Goal: Transaction & Acquisition: Purchase product/service

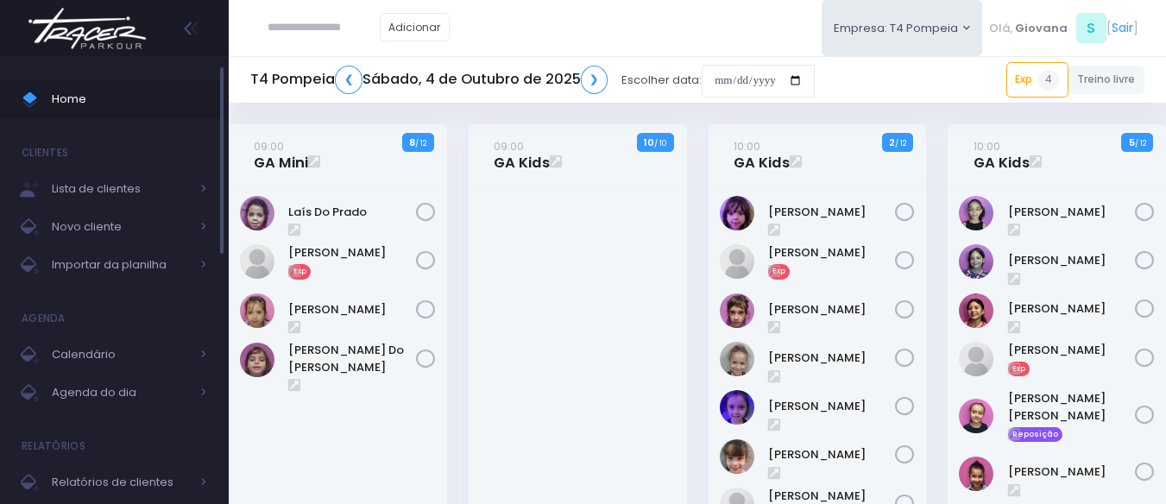
click at [95, 100] on span "Home" at bounding box center [129, 99] width 155 height 22
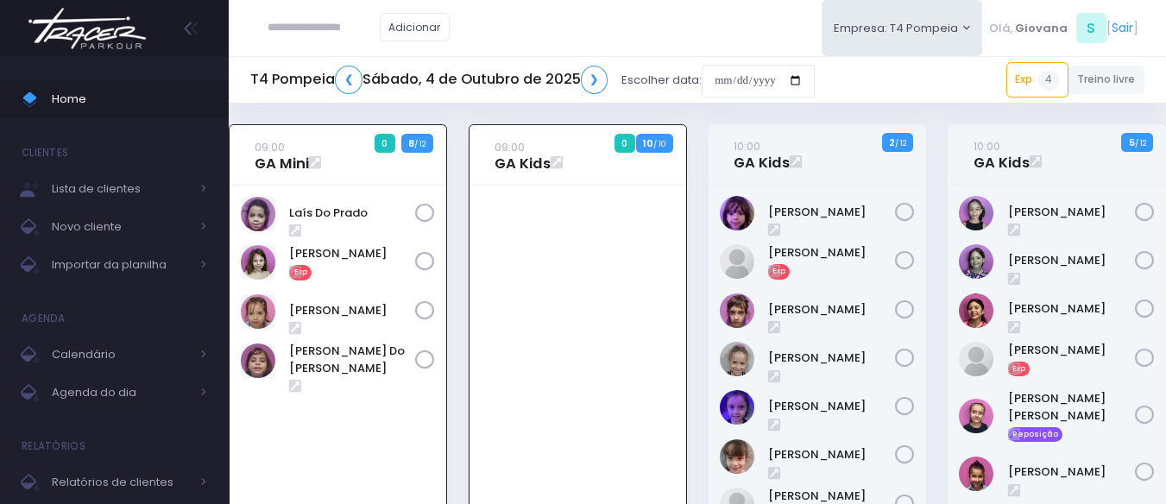
click at [554, 288] on div at bounding box center [578, 439] width 217 height 507
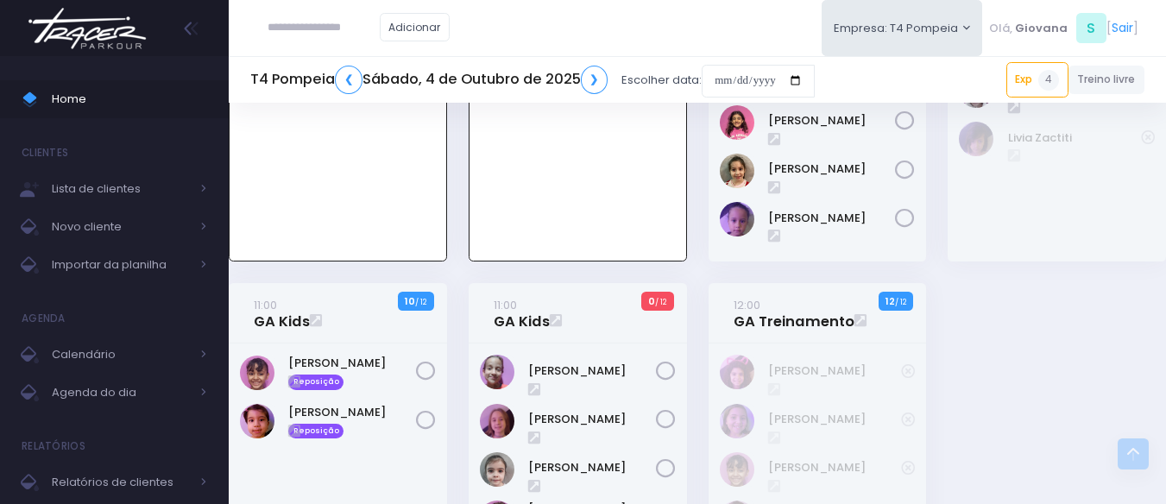
scroll to position [690, 0]
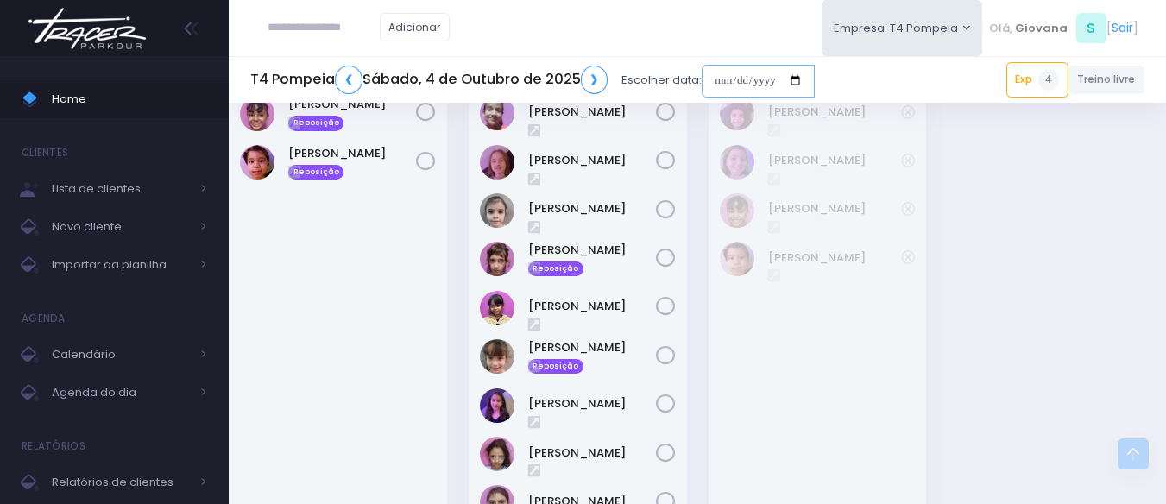
click at [743, 86] on input "date" at bounding box center [758, 81] width 113 height 33
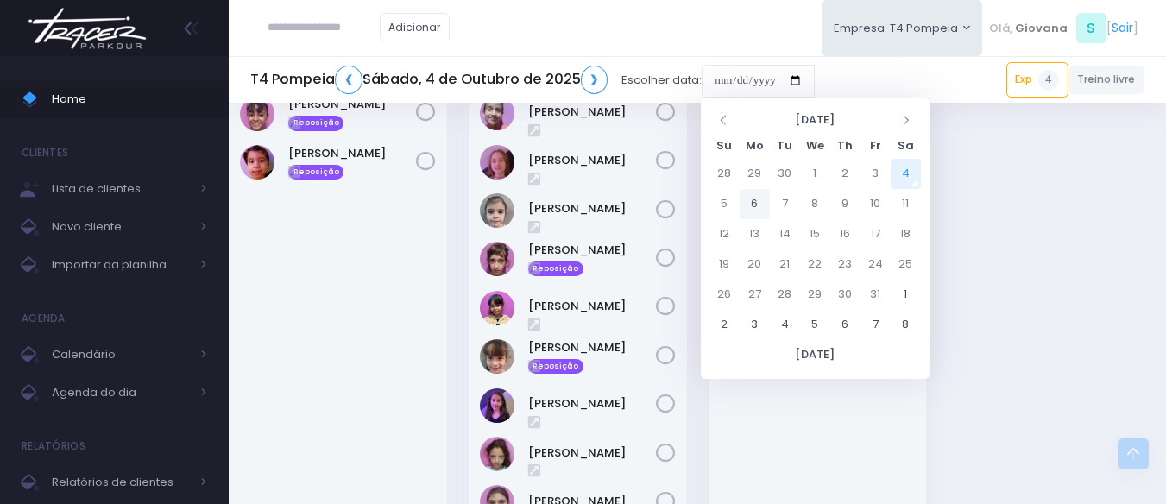
click at [758, 203] on td "6" at bounding box center [755, 204] width 30 height 30
type input "**********"
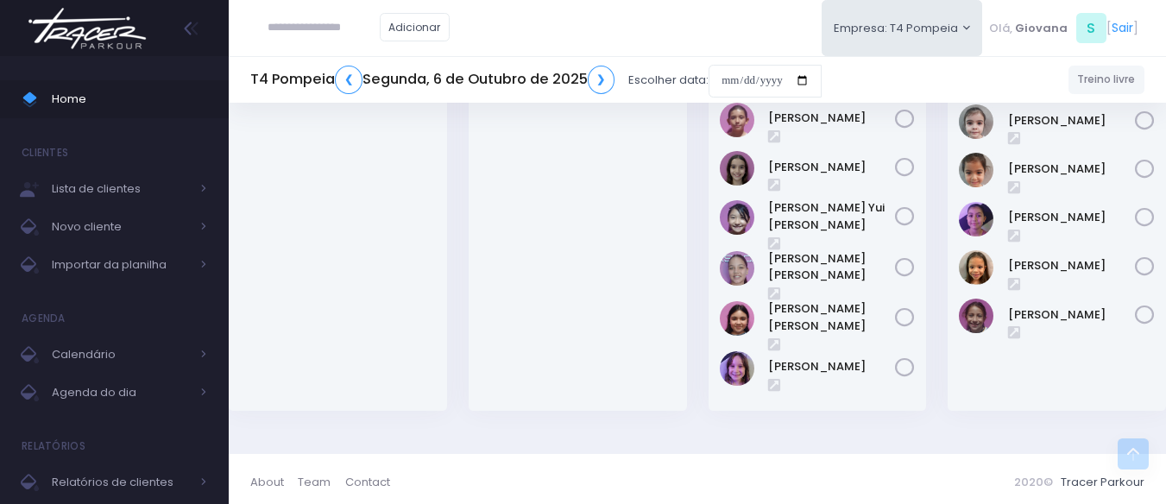
scroll to position [426, 0]
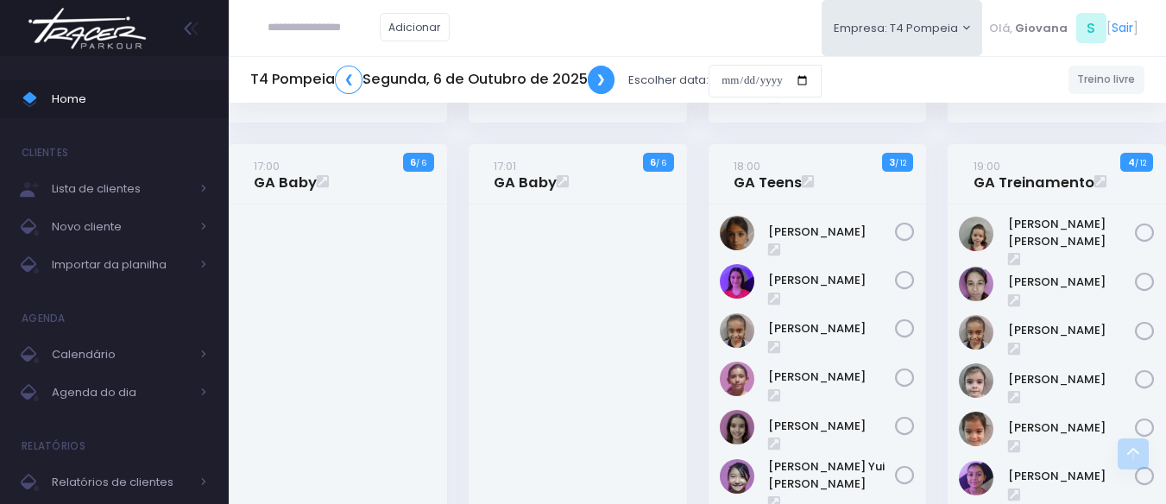
click at [607, 79] on link "❯" at bounding box center [602, 80] width 28 height 28
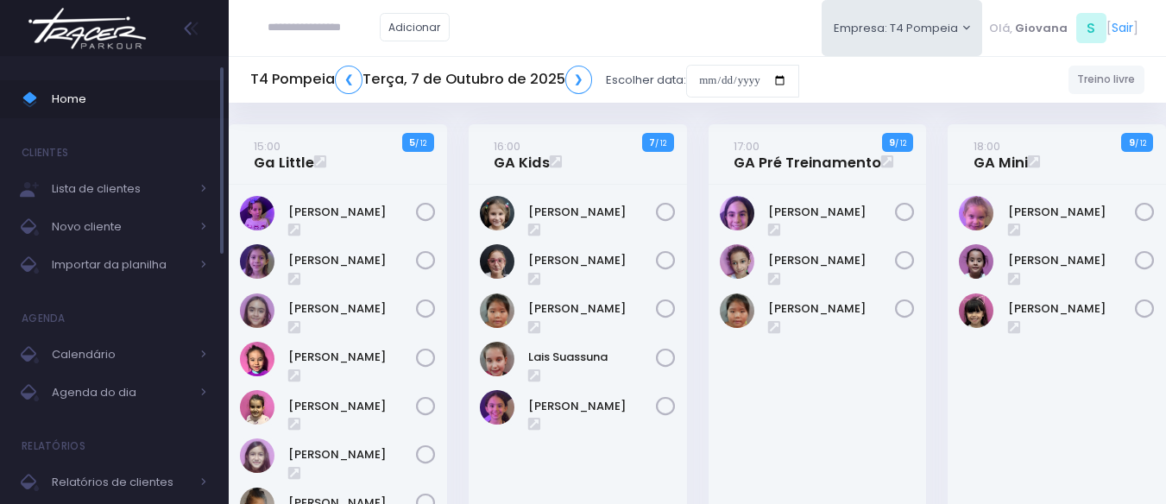
click at [75, 96] on span "Home" at bounding box center [129, 99] width 155 height 22
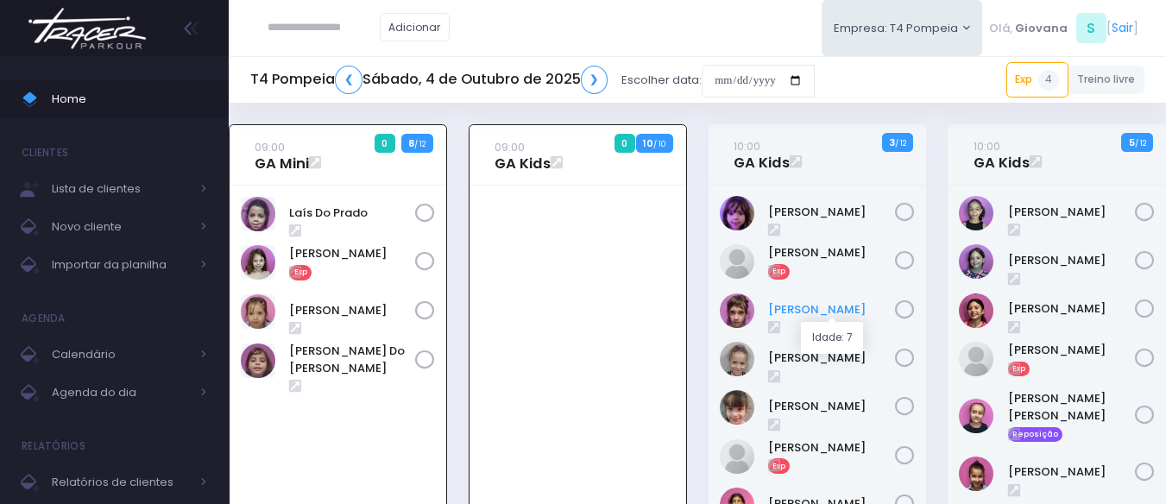
click at [832, 310] on link "[PERSON_NAME]" at bounding box center [832, 309] width 128 height 17
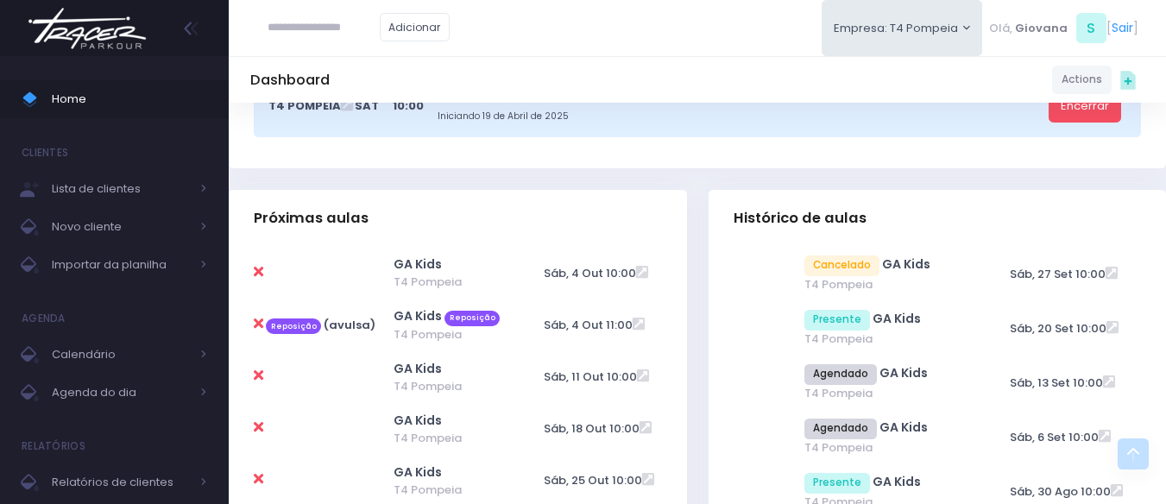
scroll to position [518, 0]
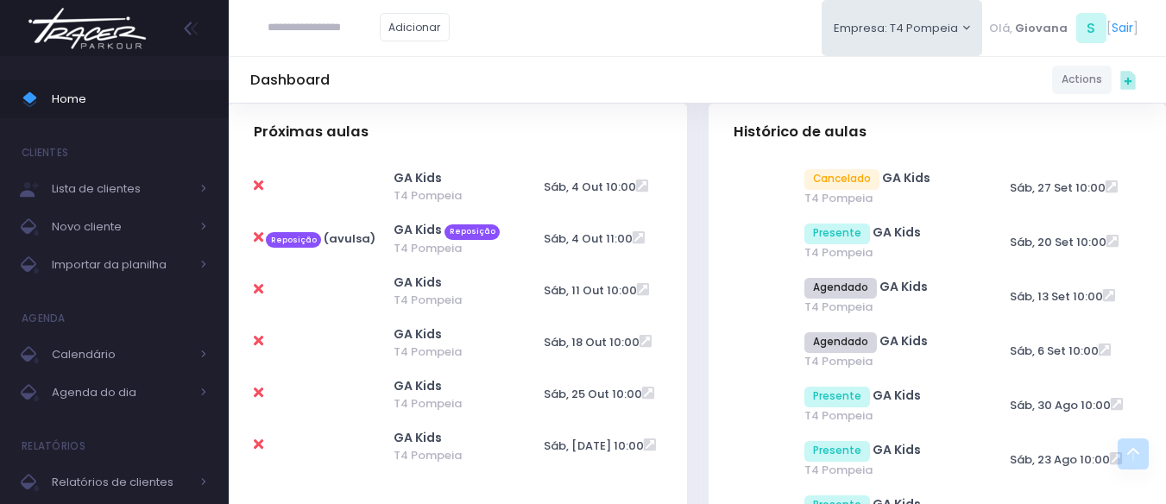
click at [261, 288] on icon at bounding box center [258, 289] width 9 height 14
type input "**********"
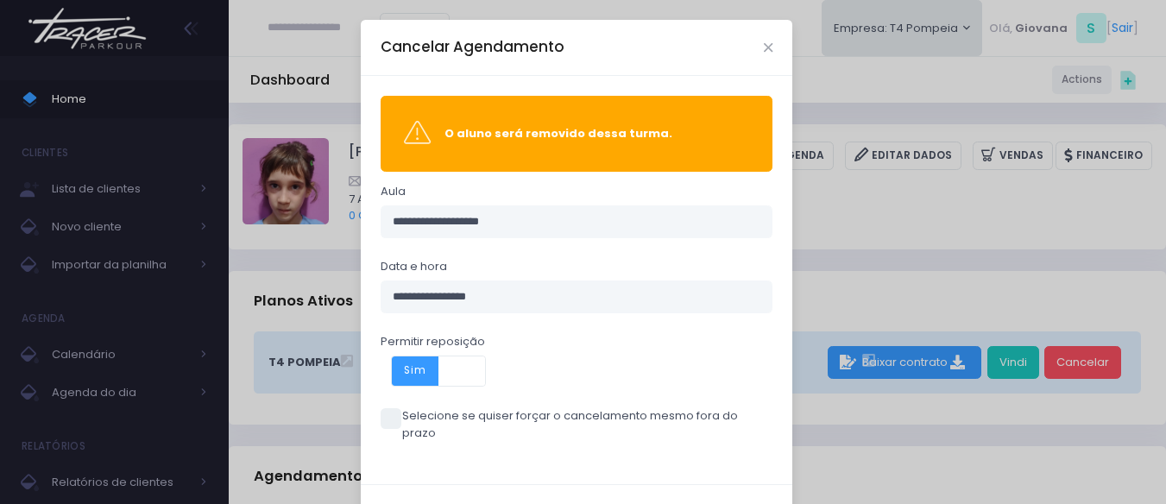
click at [390, 419] on span at bounding box center [391, 418] width 21 height 21
click at [394, 415] on span at bounding box center [391, 418] width 21 height 21
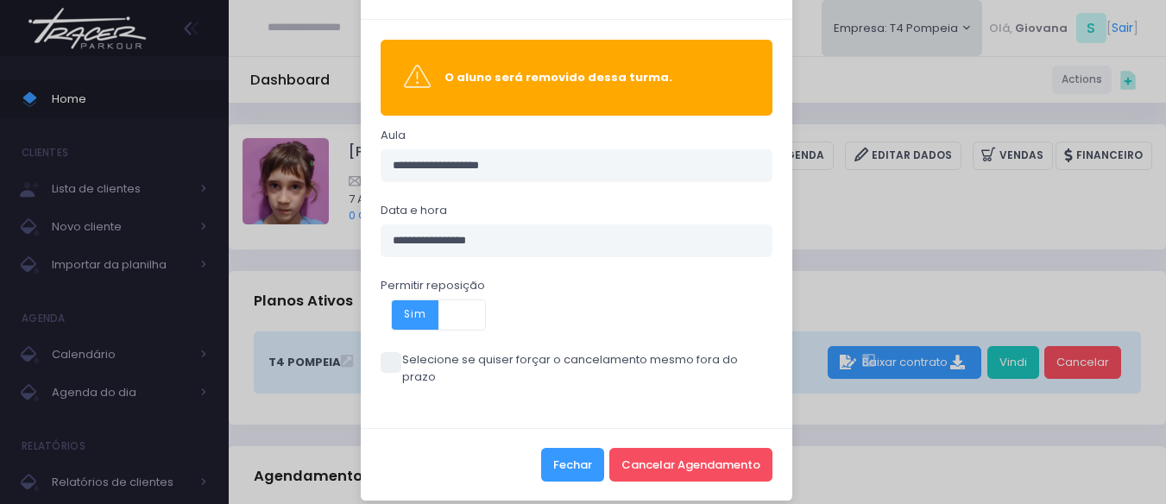
click at [566, 448] on button "Fechar" at bounding box center [572, 464] width 63 height 33
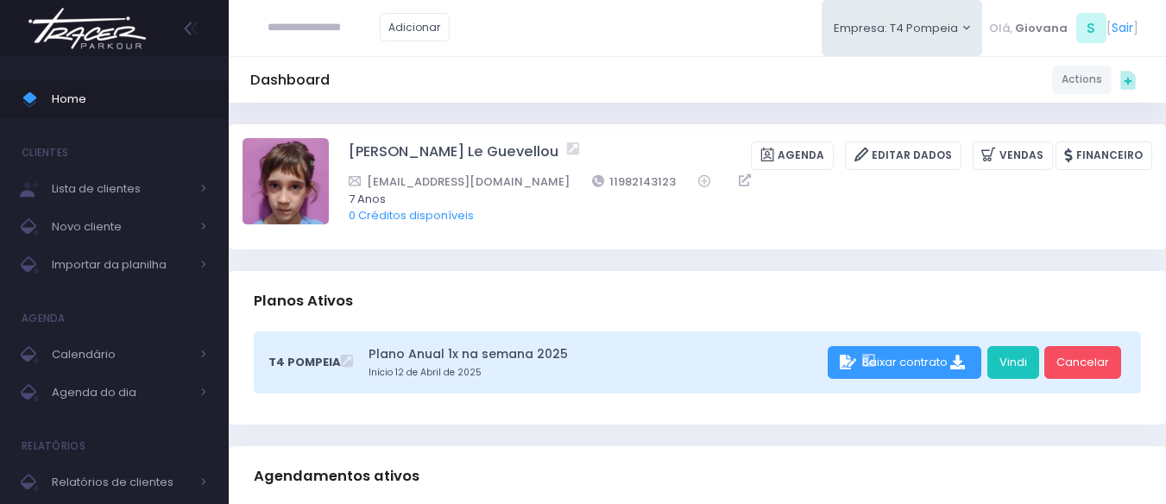
click at [132, 95] on span "Home" at bounding box center [129, 99] width 155 height 22
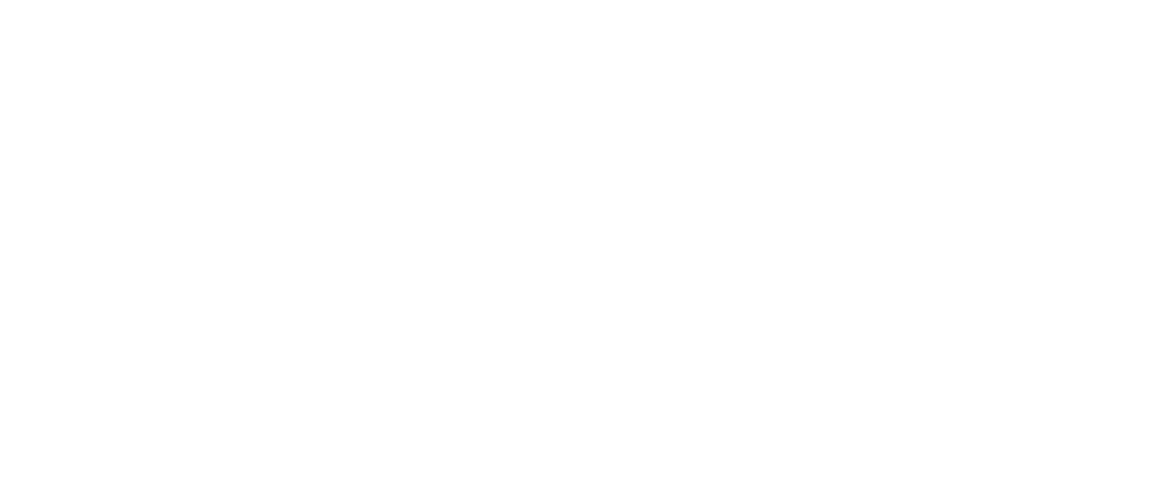
scroll to position [124, 0]
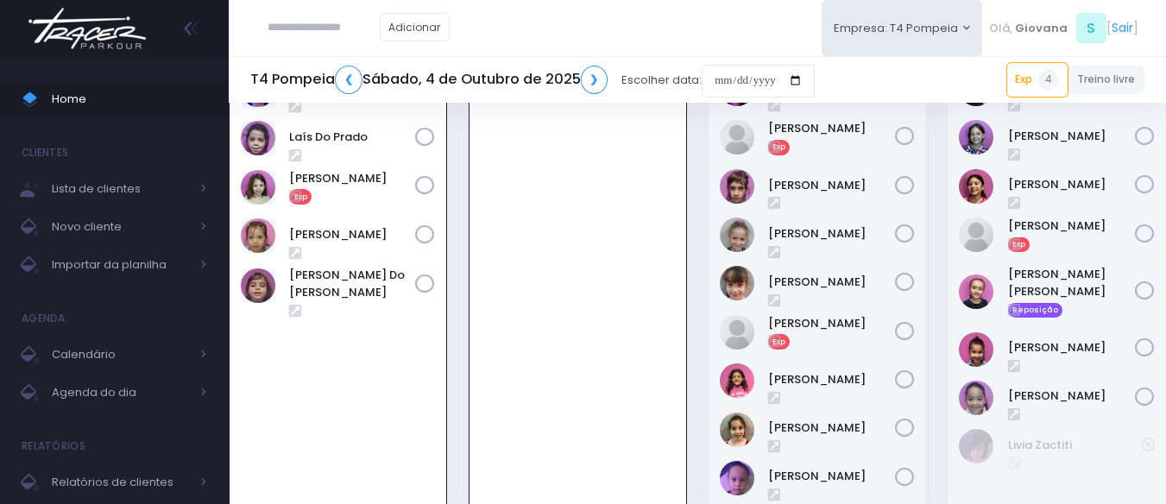
click at [457, 356] on div "09:00 GA Mini 0 7 / 12" at bounding box center [338, 271] width 240 height 542
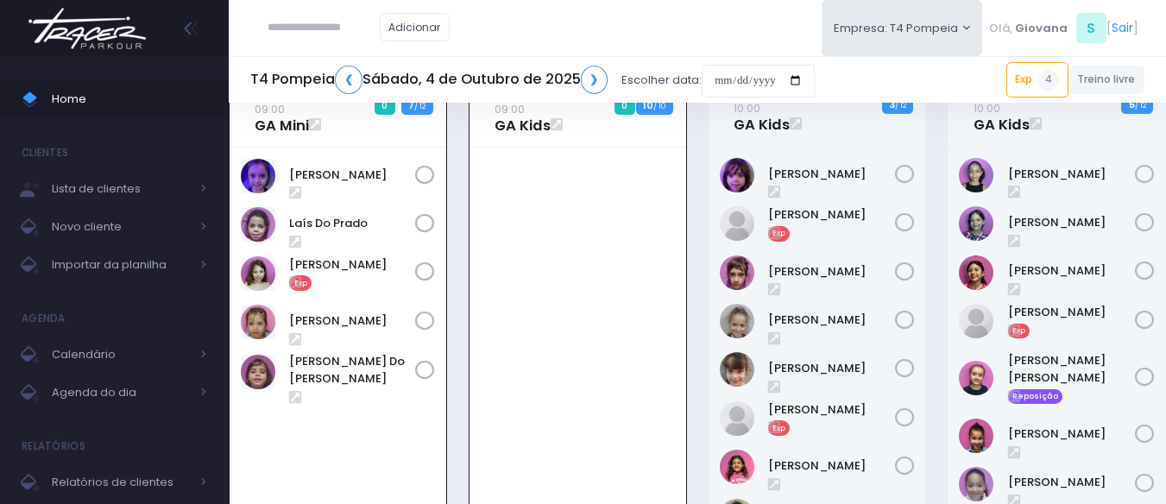
scroll to position [0, 0]
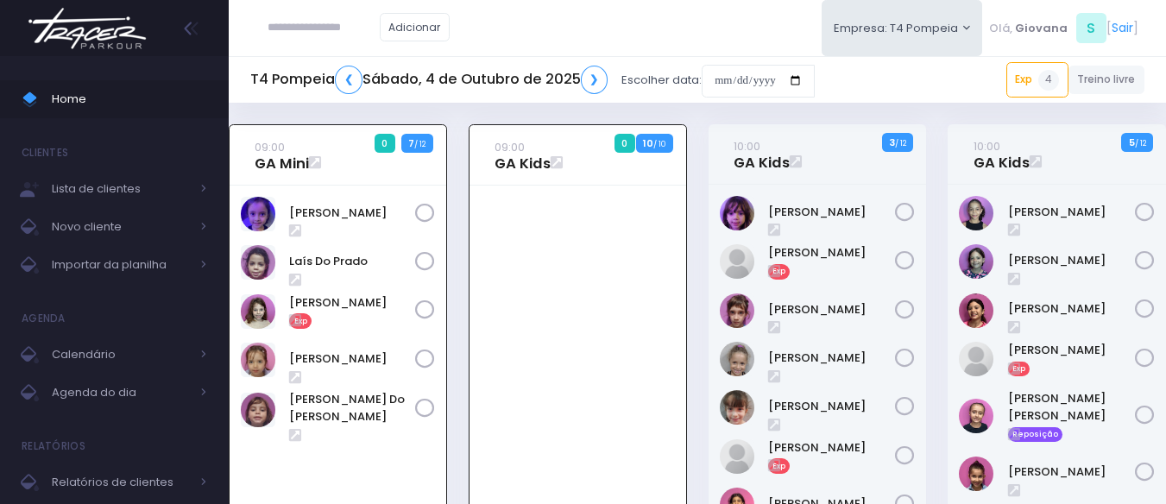
click at [456, 326] on div "09:00 GA Mini 0 7 / 12" at bounding box center [338, 395] width 240 height 542
click at [383, 306] on link "[PERSON_NAME]" at bounding box center [352, 302] width 126 height 17
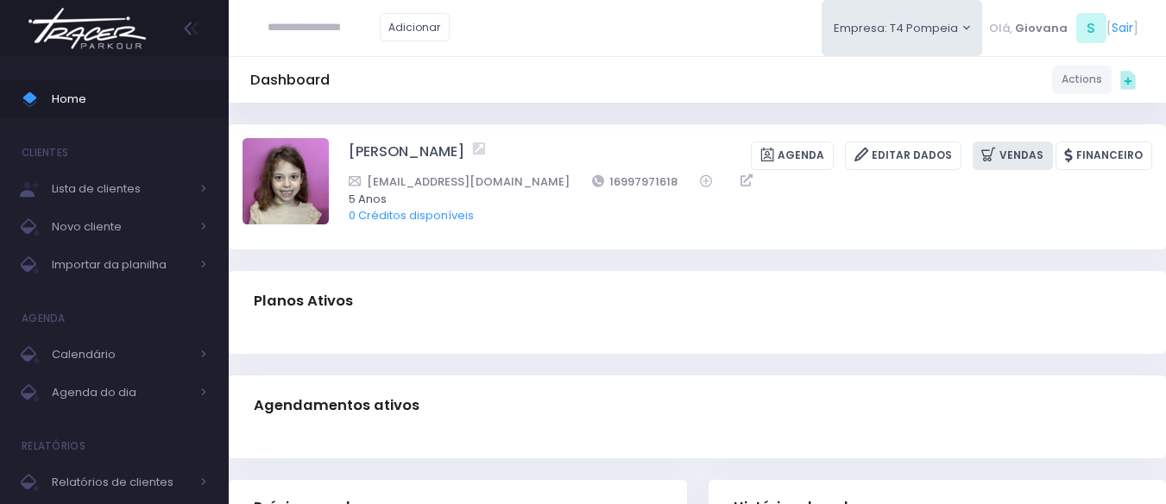
click at [999, 151] on icon at bounding box center [990, 155] width 18 height 20
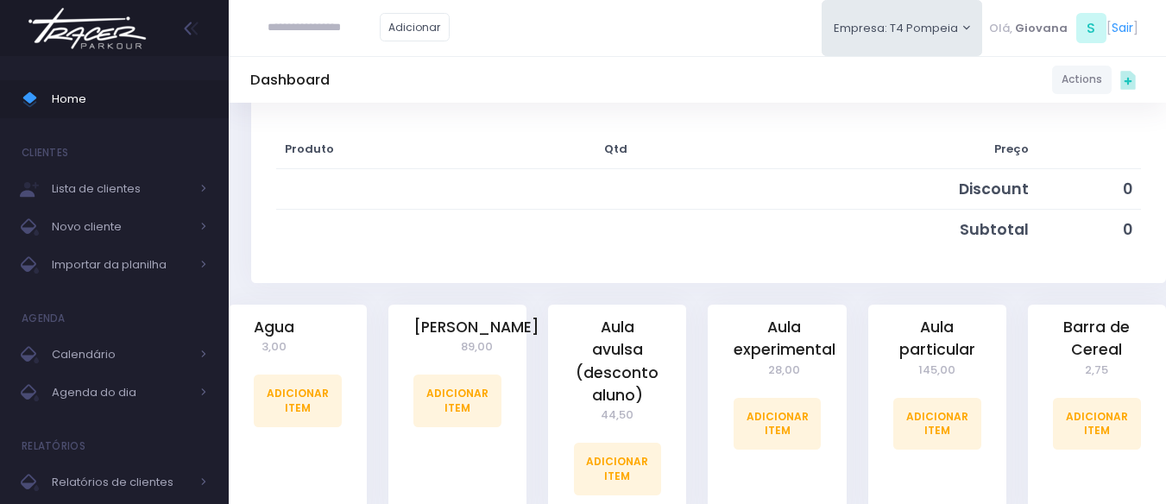
scroll to position [432, 0]
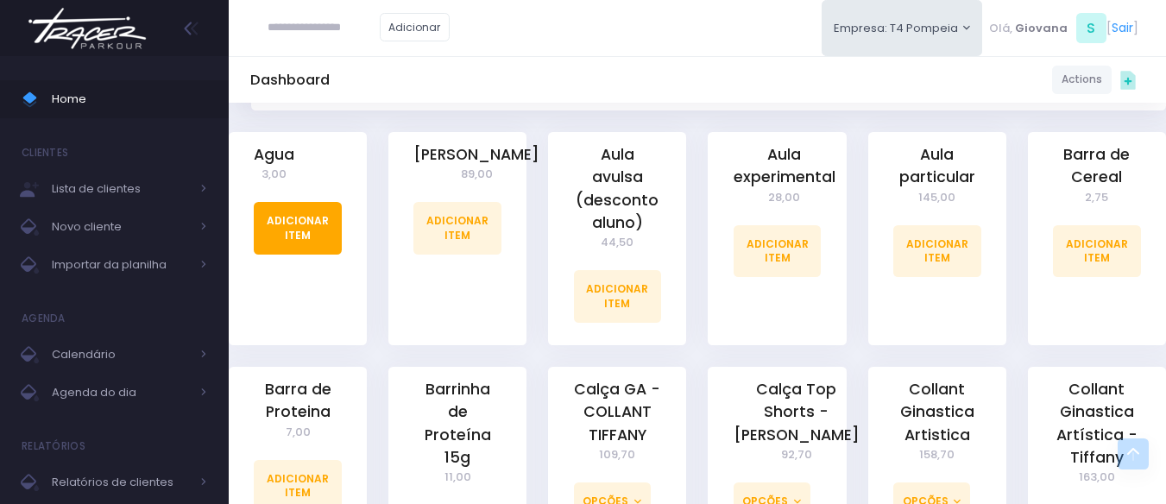
click at [313, 237] on link "Adicionar Item" at bounding box center [298, 228] width 88 height 52
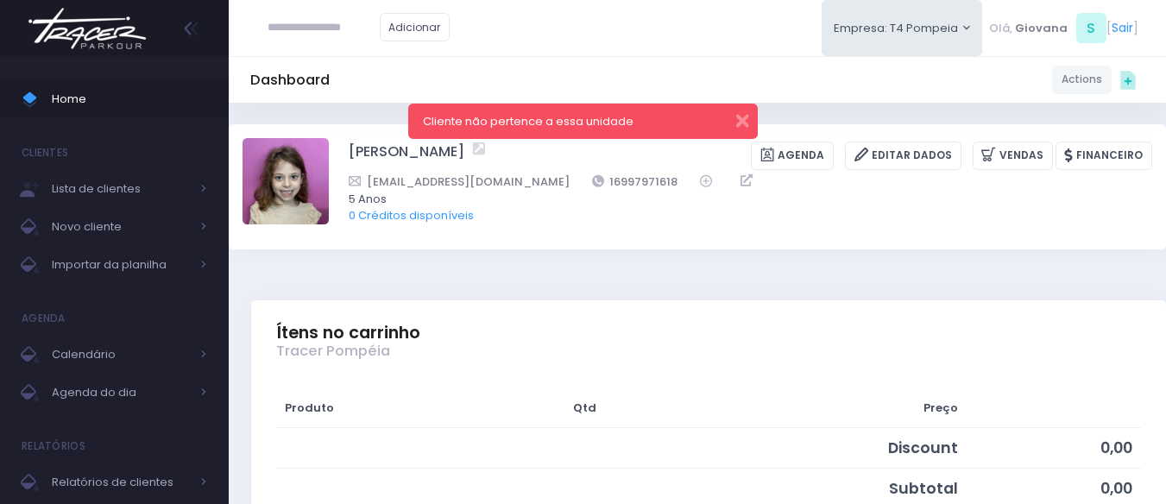
drag, startPoint x: 426, startPoint y: 121, endPoint x: 570, endPoint y: 83, distance: 149.1
click at [570, 83] on body "Home Clientes Lista de clientes Novo cliente" at bounding box center [583, 252] width 1166 height 504
click at [648, 117] on div "Cliente não pertence a essa unidade" at bounding box center [583, 121] width 350 height 35
click at [940, 156] on link "Editar Dados" at bounding box center [903, 156] width 117 height 28
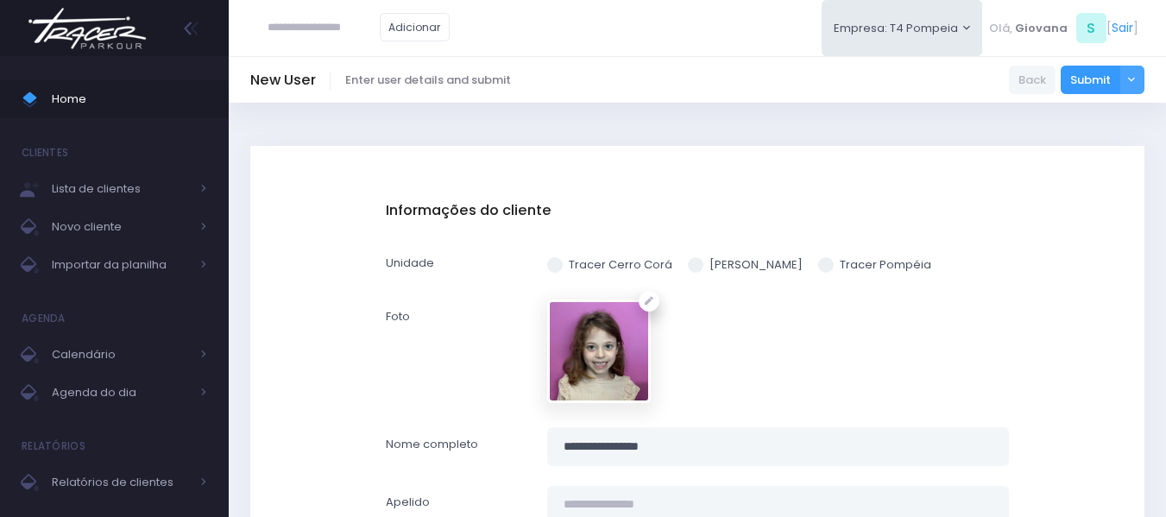
click at [822, 262] on span at bounding box center [826, 265] width 16 height 16
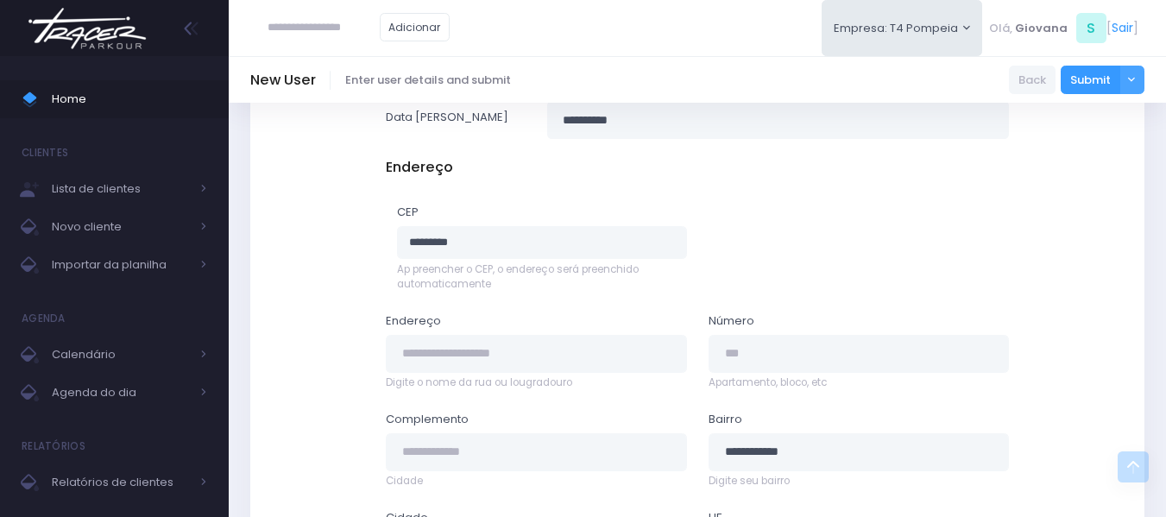
scroll to position [1034, 0]
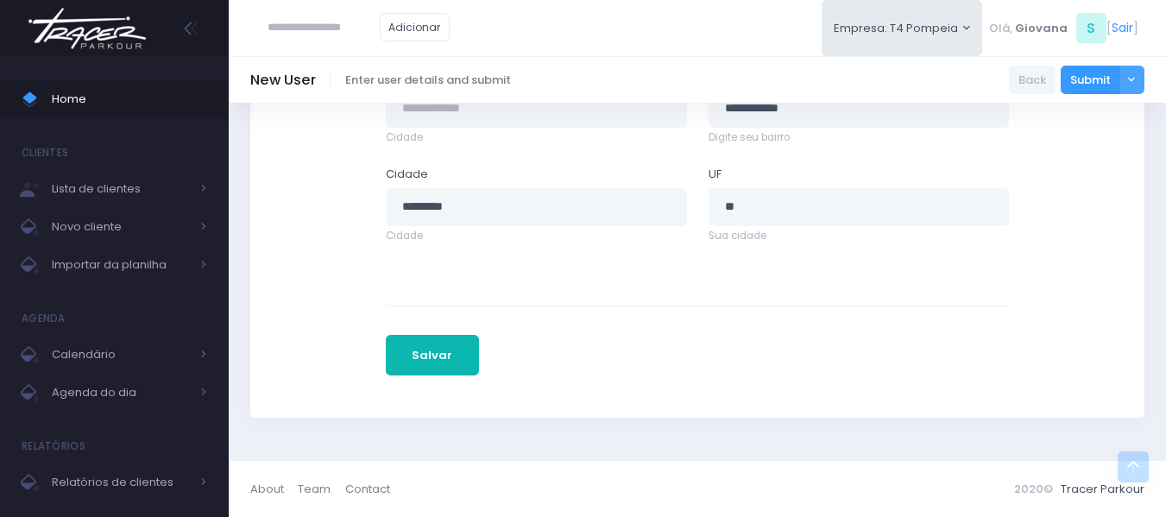
click at [431, 371] on button "Salvar" at bounding box center [432, 355] width 93 height 41
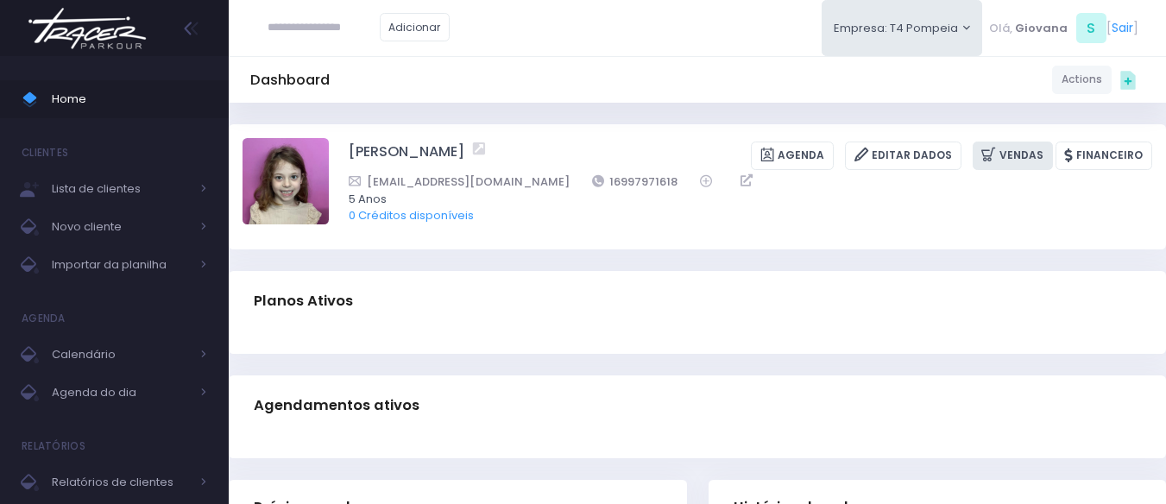
click at [996, 155] on icon at bounding box center [990, 155] width 18 height 20
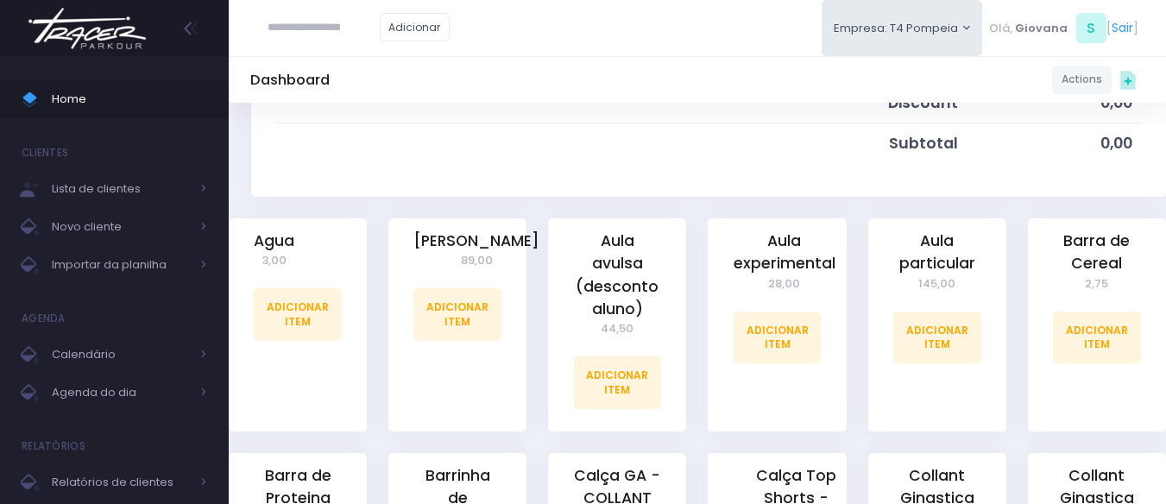
scroll to position [432, 0]
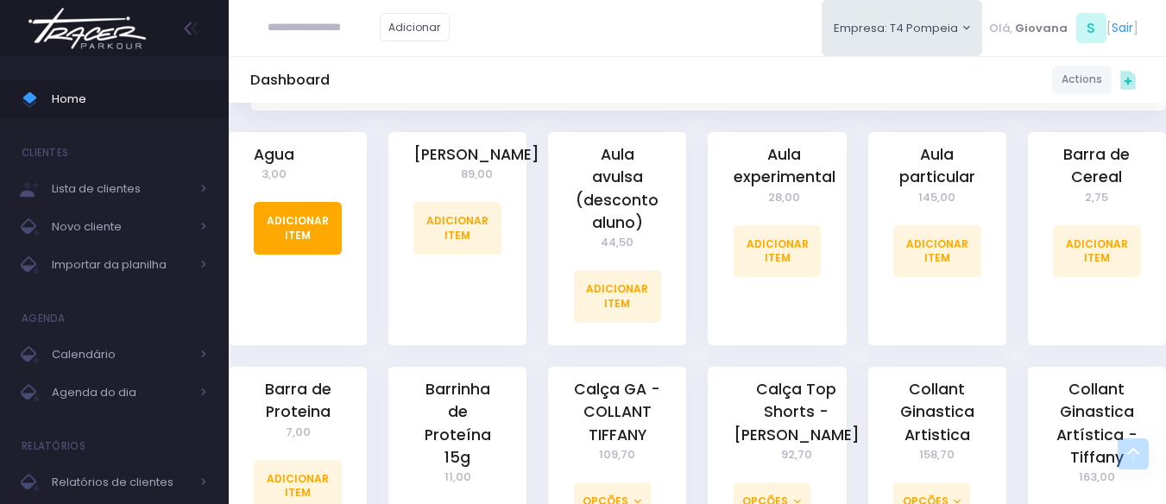
click at [283, 226] on link "Adicionar Item" at bounding box center [298, 228] width 88 height 52
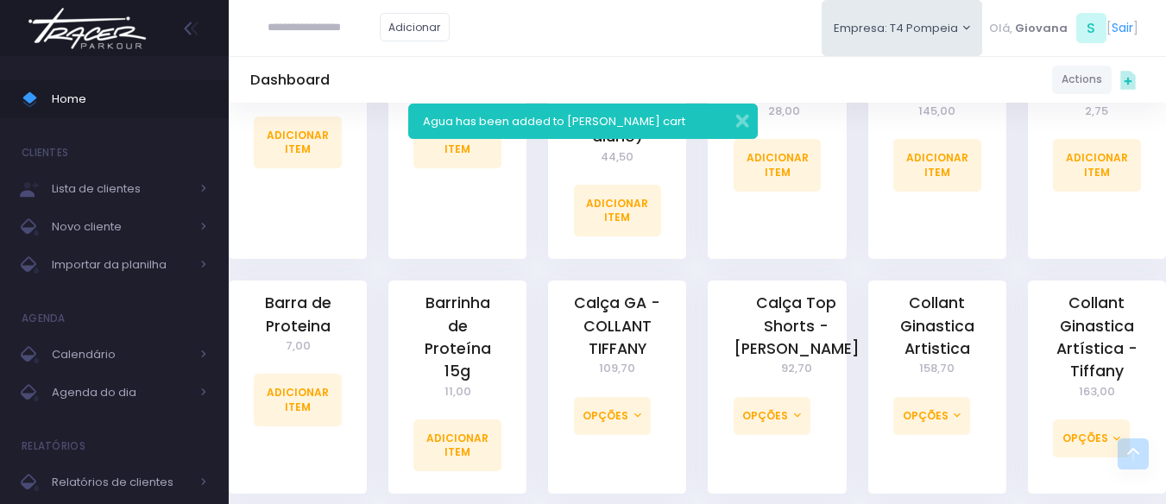
scroll to position [518, 0]
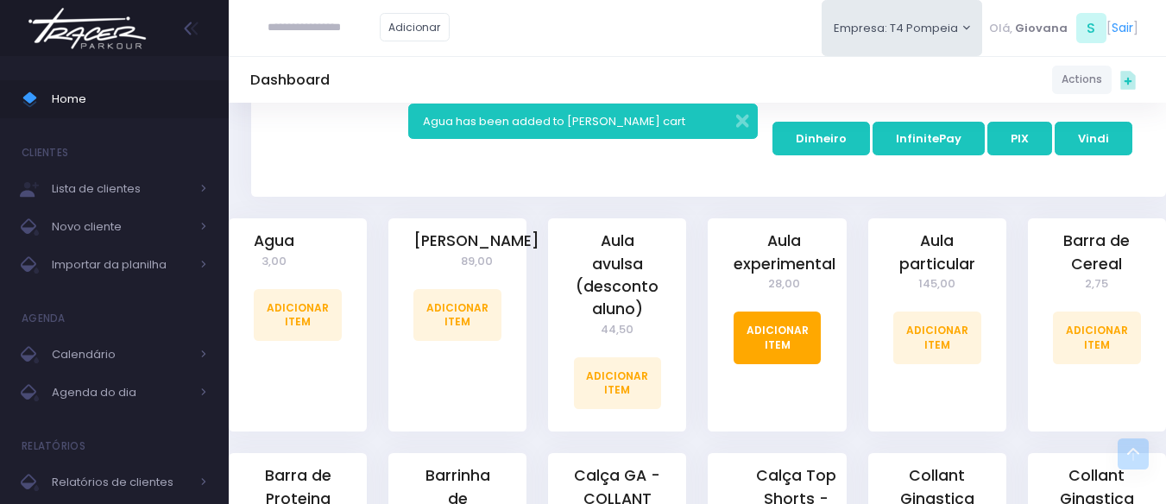
click at [777, 345] on link "Adicionar Item" at bounding box center [778, 338] width 88 height 52
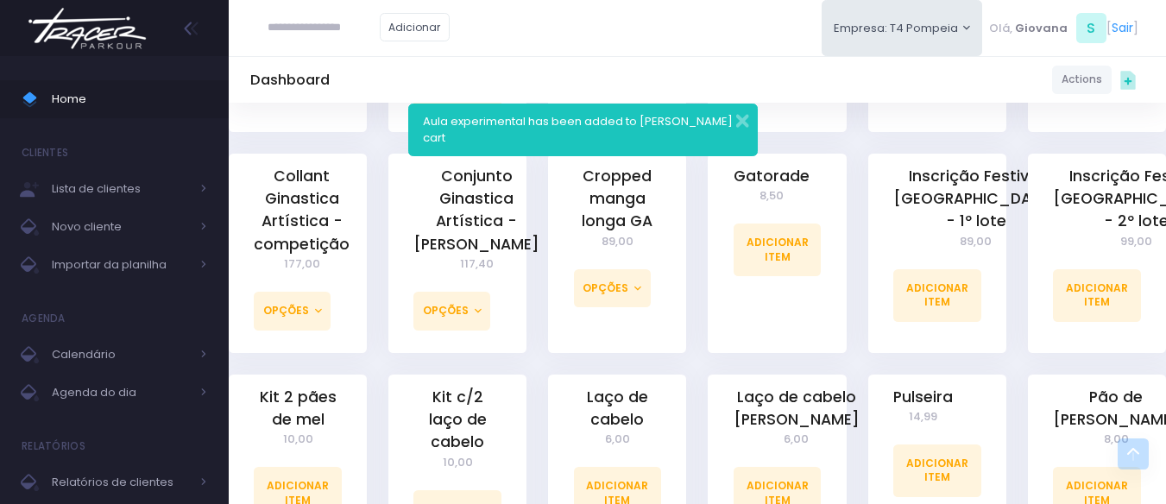
scroll to position [1208, 0]
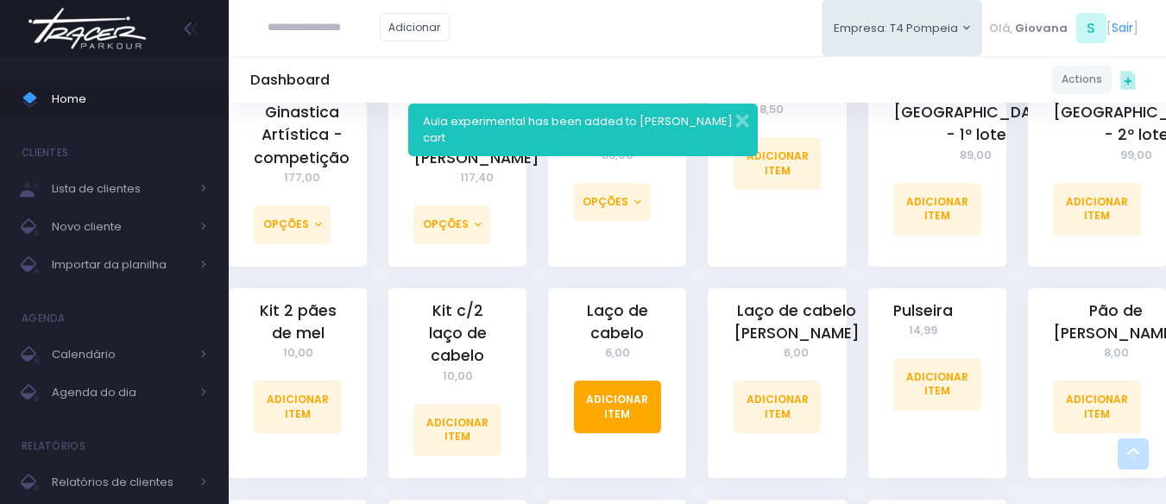
click at [624, 389] on link "Adicionar Item" at bounding box center [618, 407] width 88 height 52
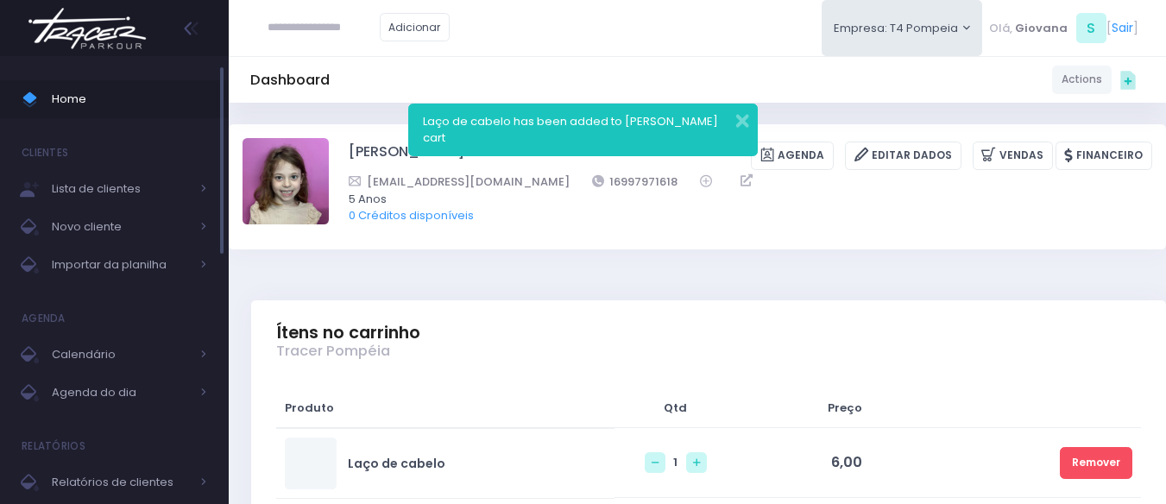
click at [136, 106] on span "Home" at bounding box center [129, 99] width 155 height 22
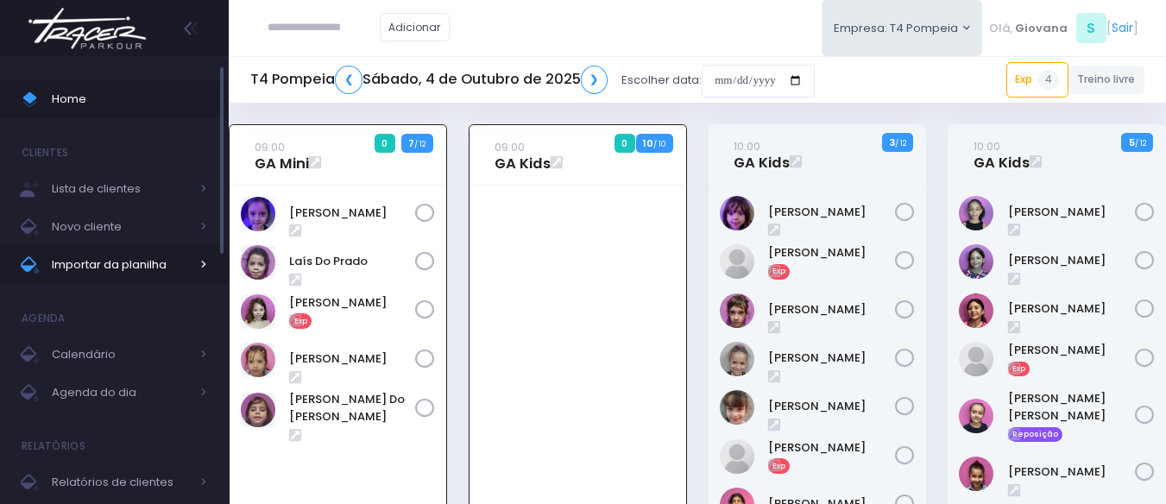
scroll to position [43, 0]
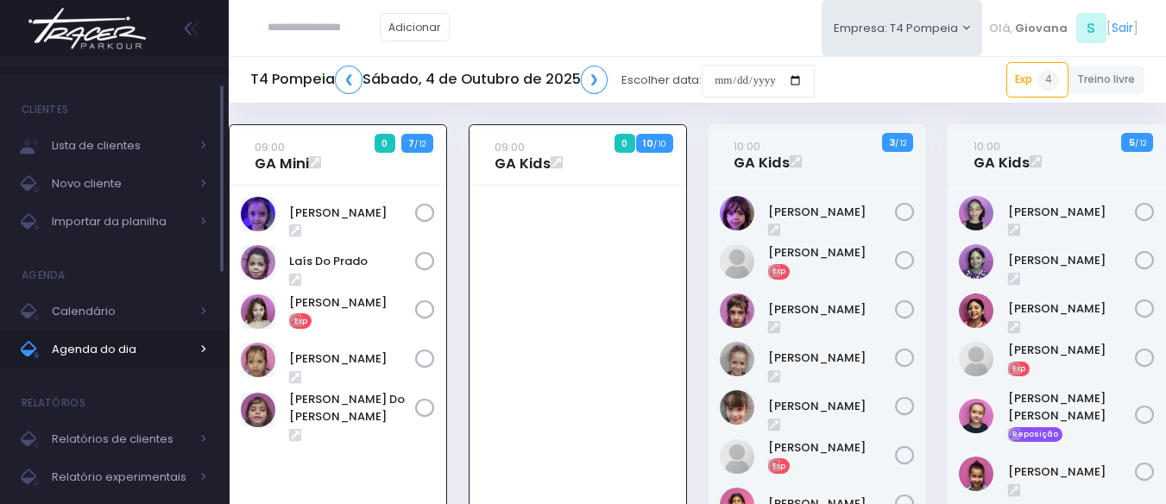
click at [146, 344] on span "Agenda do dia" at bounding box center [121, 349] width 138 height 22
click at [207, 350] on link "Agenda do dia" at bounding box center [114, 350] width 229 height 38
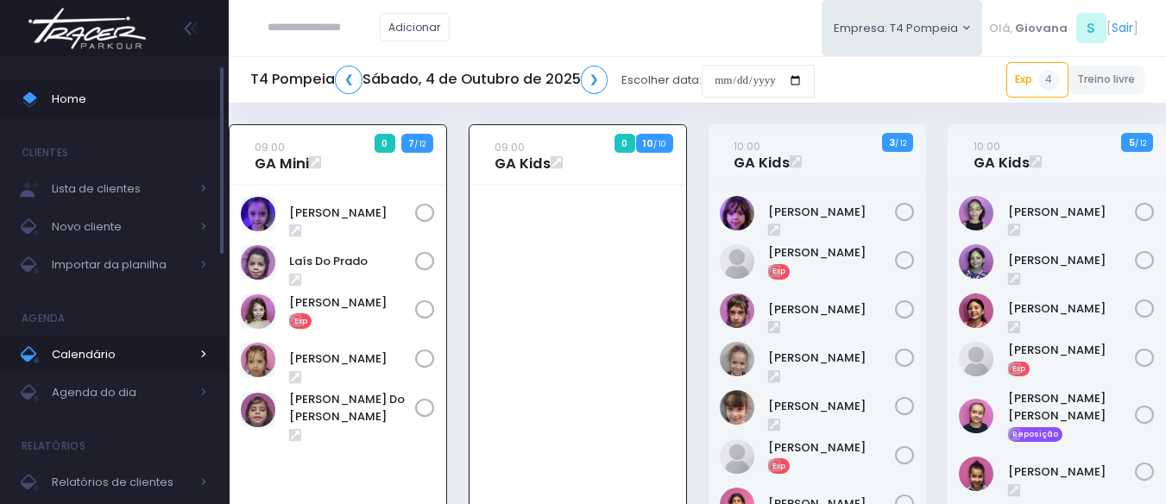
click at [183, 352] on span "Calendário" at bounding box center [121, 355] width 138 height 22
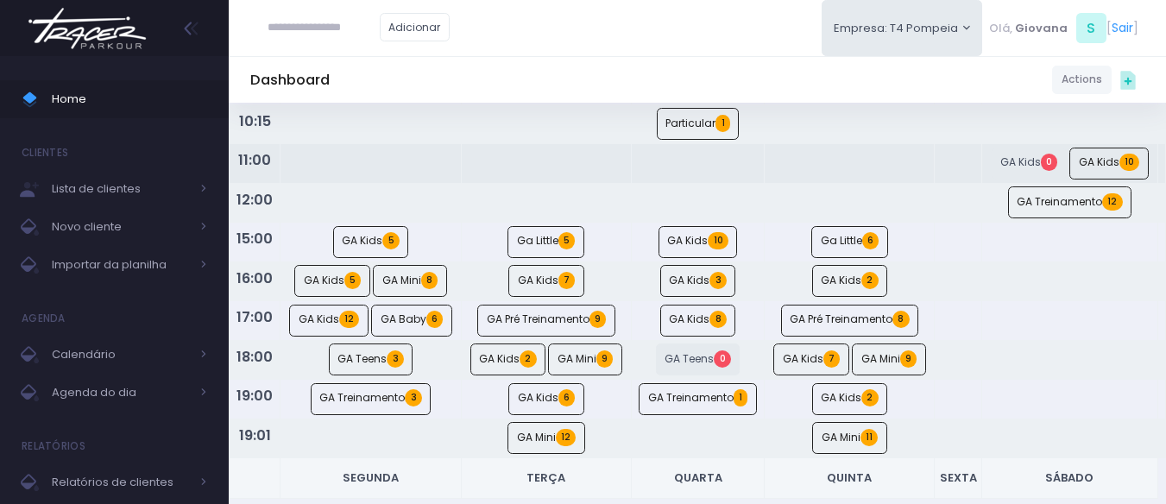
scroll to position [259, 0]
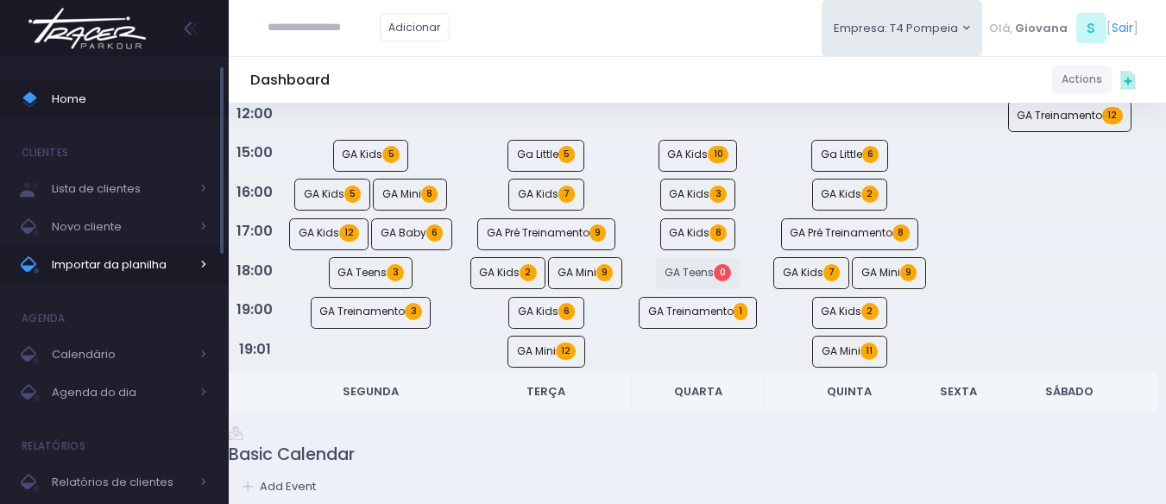
click at [177, 267] on span "Importar da planilha" at bounding box center [121, 265] width 138 height 22
click at [203, 223] on icon at bounding box center [198, 227] width 17 height 22
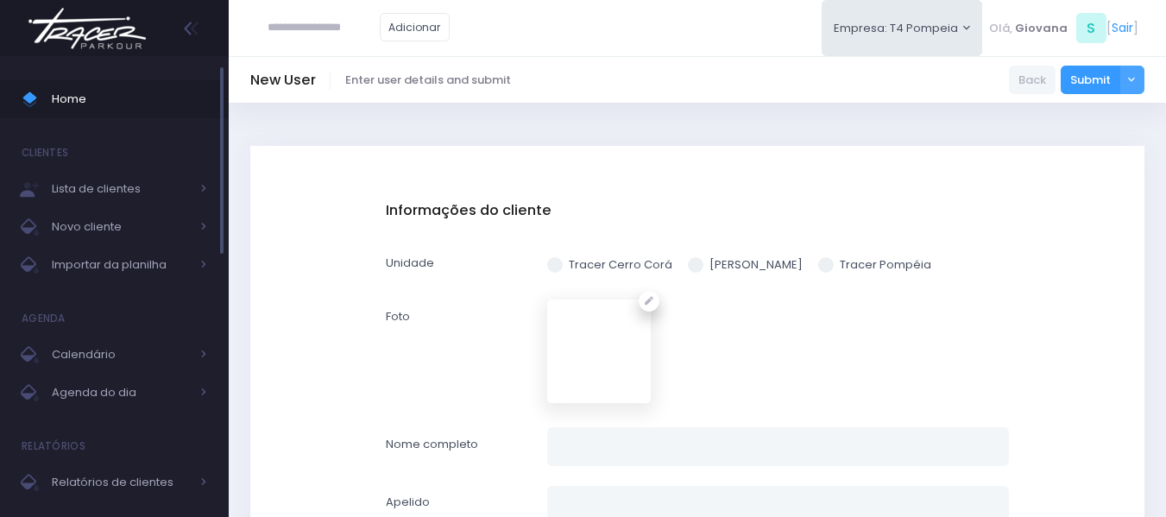
click at [83, 91] on span "Home" at bounding box center [129, 99] width 155 height 22
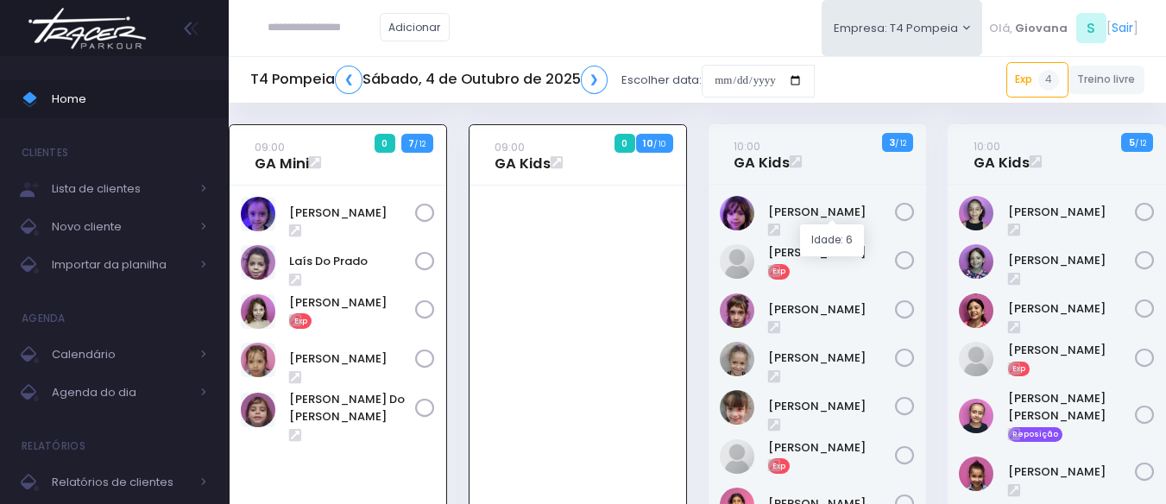
scroll to position [86, 0]
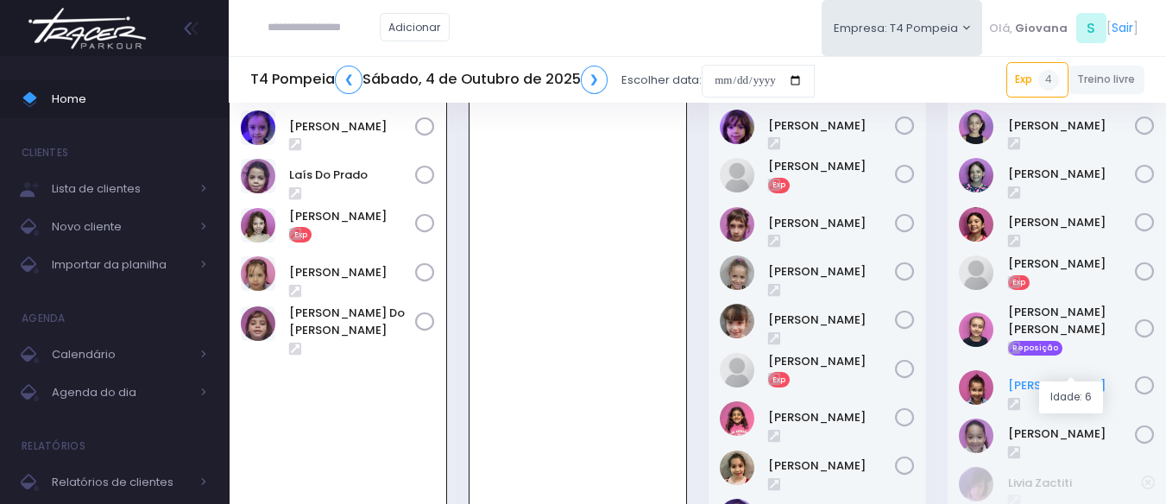
click at [1067, 377] on link "[PERSON_NAME]" at bounding box center [1072, 385] width 128 height 17
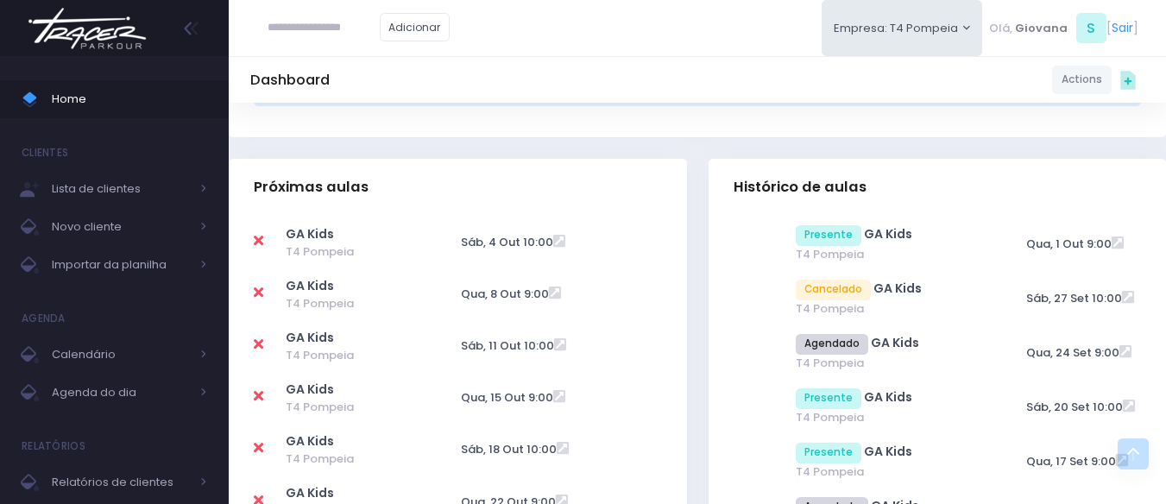
scroll to position [690, 0]
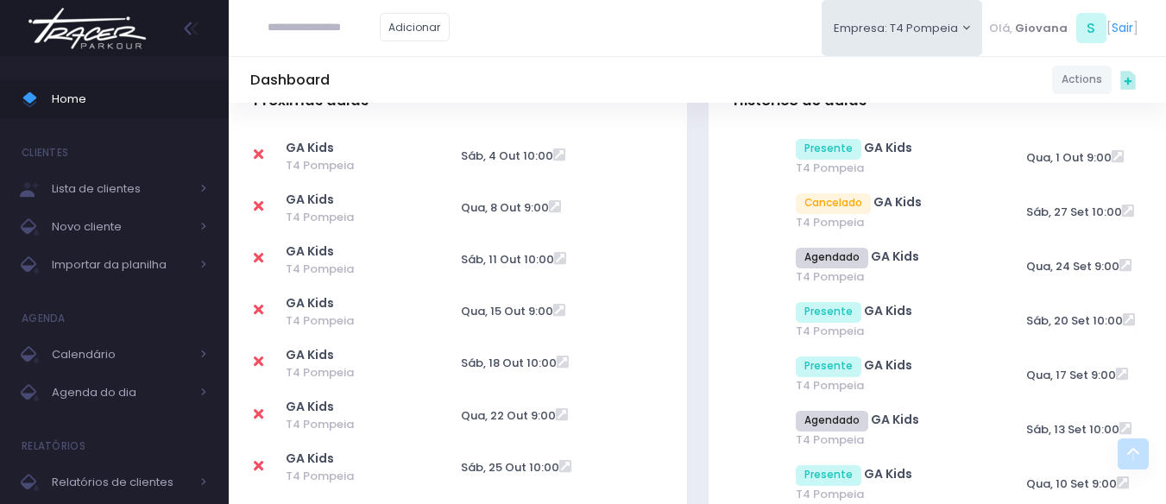
click at [259, 256] on icon at bounding box center [258, 258] width 9 height 14
type input "**********"
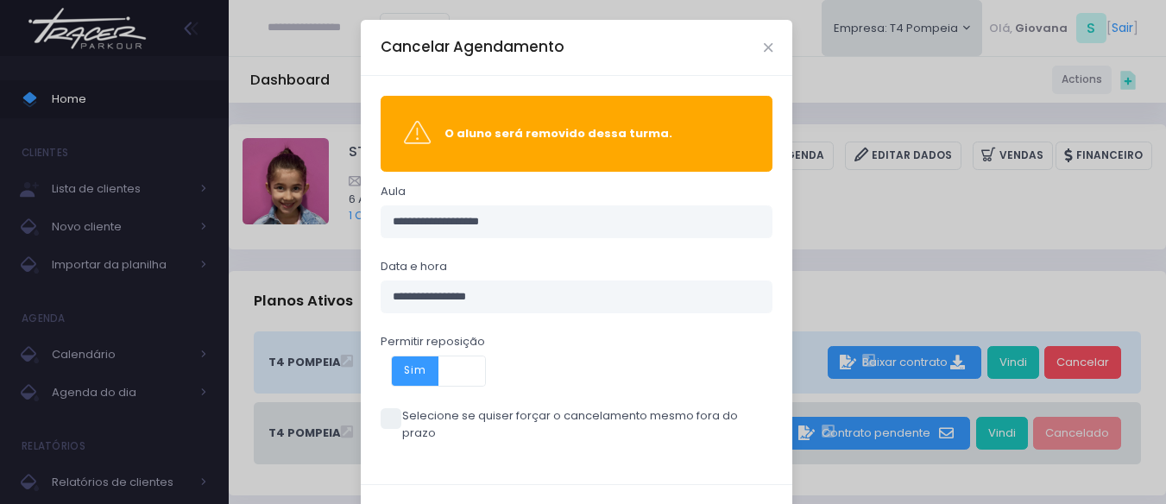
scroll to position [56, 0]
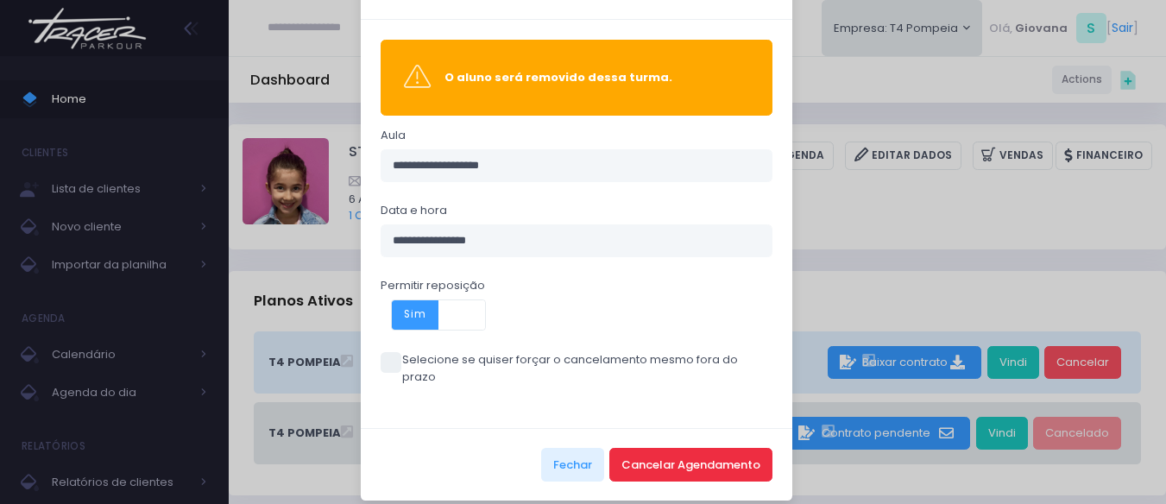
click at [667, 451] on button "Cancelar Agendamento" at bounding box center [690, 464] width 163 height 33
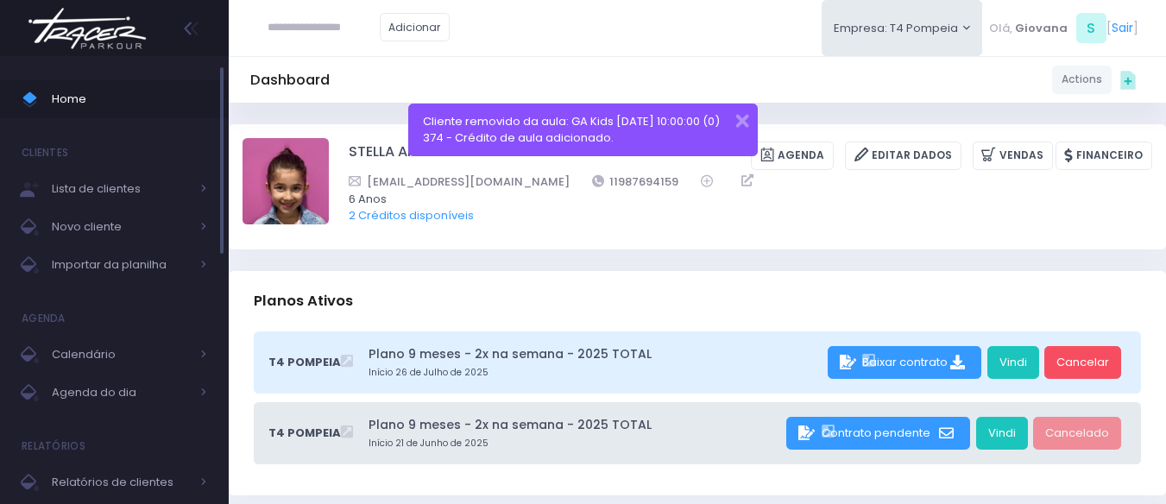
click at [107, 91] on span "Home" at bounding box center [129, 99] width 155 height 22
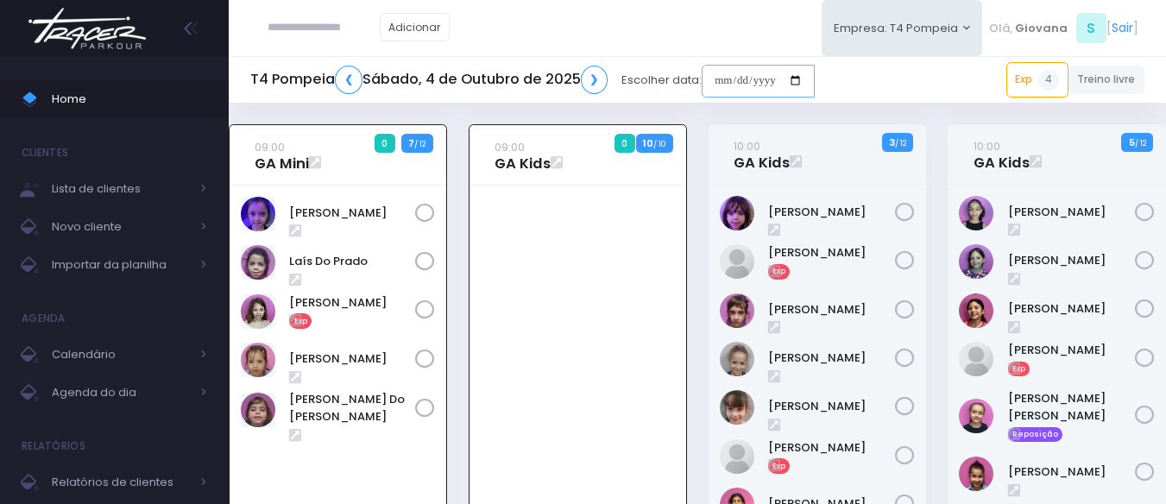
click at [740, 79] on input "date" at bounding box center [758, 81] width 113 height 33
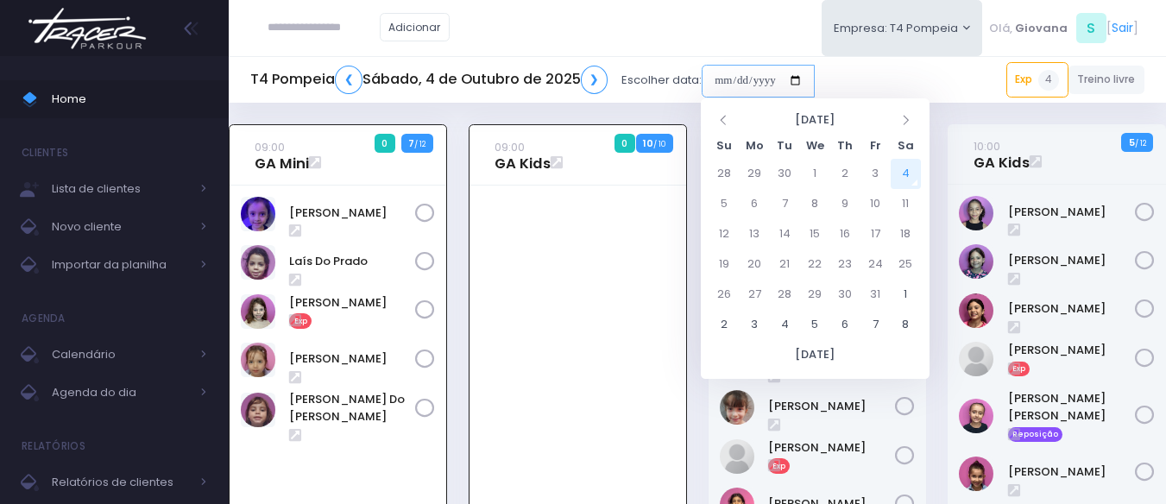
click at [727, 79] on input "date" at bounding box center [758, 81] width 113 height 33
click at [907, 200] on td "11" at bounding box center [906, 204] width 30 height 30
type input "**********"
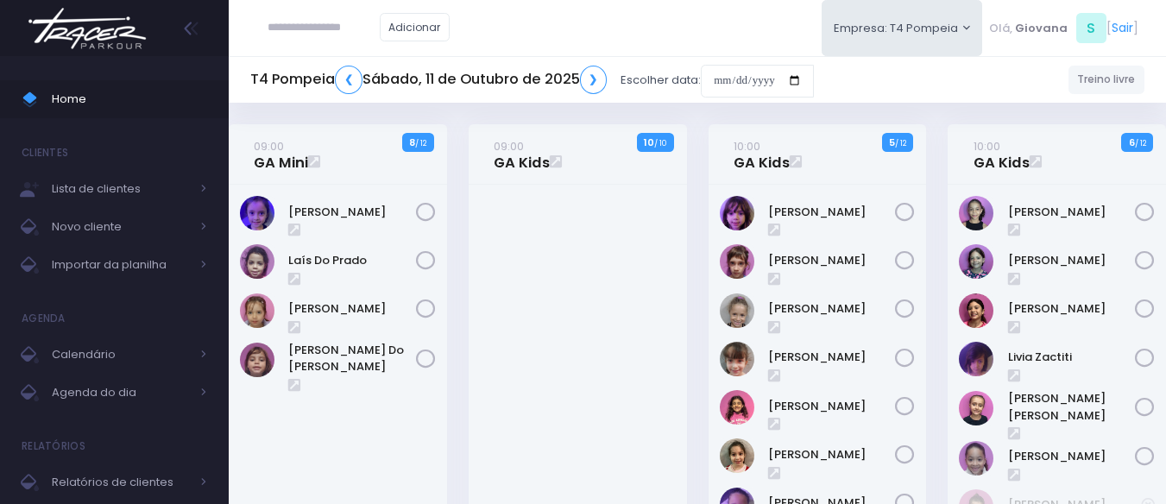
click at [587, 191] on div at bounding box center [578, 367] width 218 height 364
click at [543, 164] on link "09:00 GA Kids" at bounding box center [522, 154] width 56 height 35
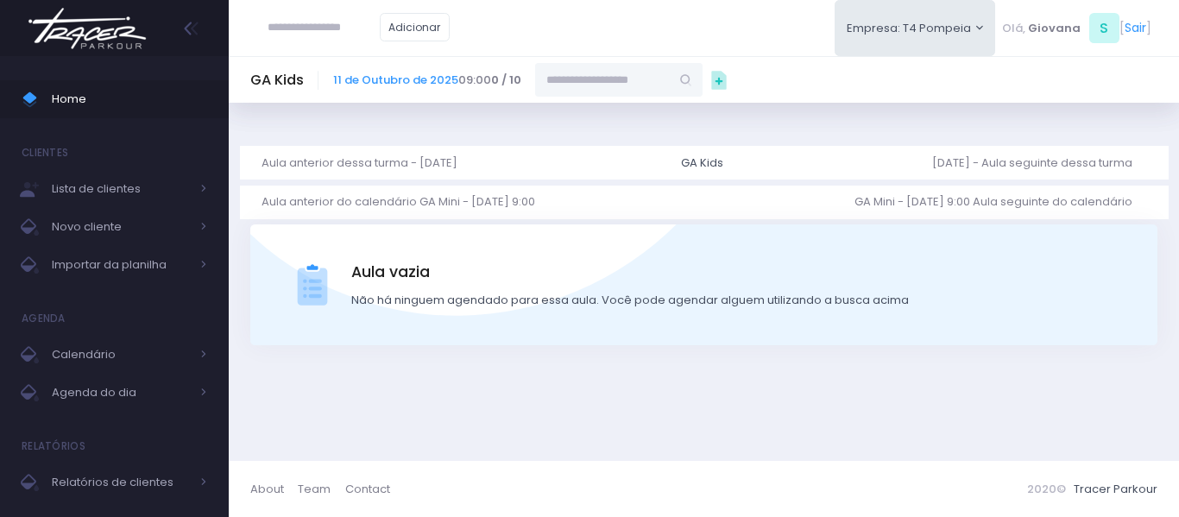
click at [646, 82] on input "text" at bounding box center [602, 79] width 135 height 33
type input "******"
type input "**********"
click at [670, 85] on input "**********" at bounding box center [602, 79] width 135 height 33
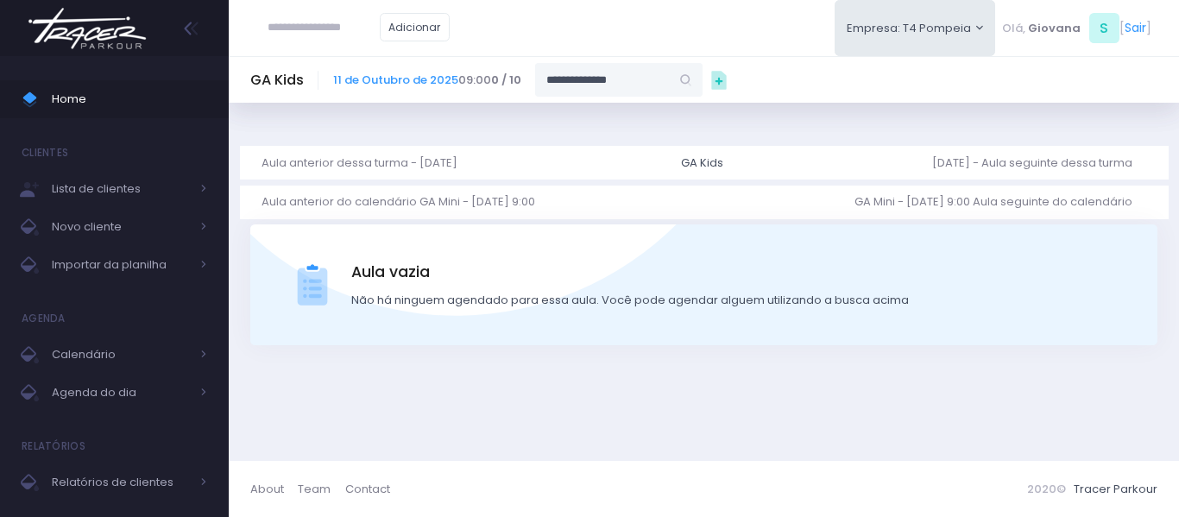
click at [660, 85] on input "**********" at bounding box center [602, 79] width 135 height 33
click at [331, 23] on input "text" at bounding box center [324, 27] width 112 height 33
click at [603, 80] on input "**********" at bounding box center [602, 79] width 135 height 33
click at [695, 85] on icon at bounding box center [686, 80] width 17 height 17
click at [670, 82] on input "**********" at bounding box center [602, 79] width 135 height 33
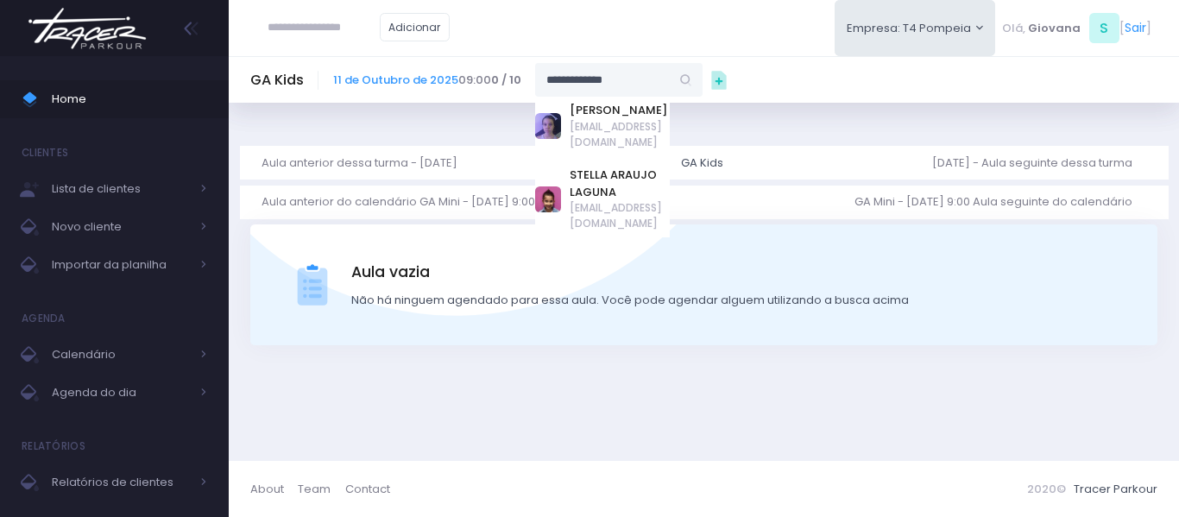
click at [670, 85] on input "**********" at bounding box center [602, 79] width 135 height 33
click at [633, 182] on link "STELLA ARAUJO LAGUNA" at bounding box center [620, 184] width 100 height 34
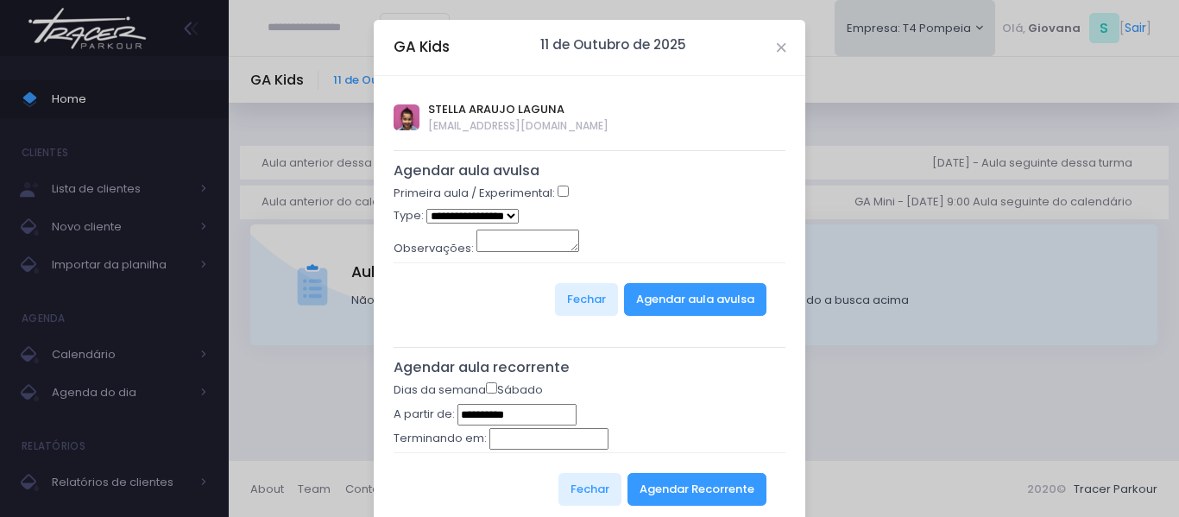
type input "**********"
click at [527, 216] on select "**********" at bounding box center [485, 217] width 118 height 20
select select "*"
click at [426, 207] on select "**********" at bounding box center [485, 217] width 118 height 20
click at [501, 448] on input "Terminando em:" at bounding box center [548, 440] width 119 height 22
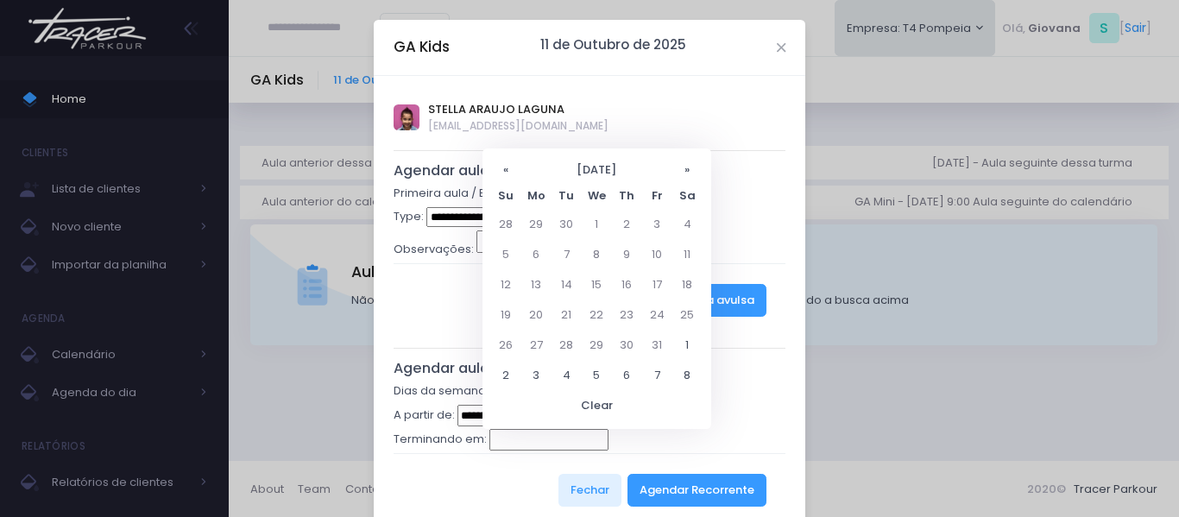
click at [515, 453] on div "Terminando em:" at bounding box center [590, 441] width 393 height 24
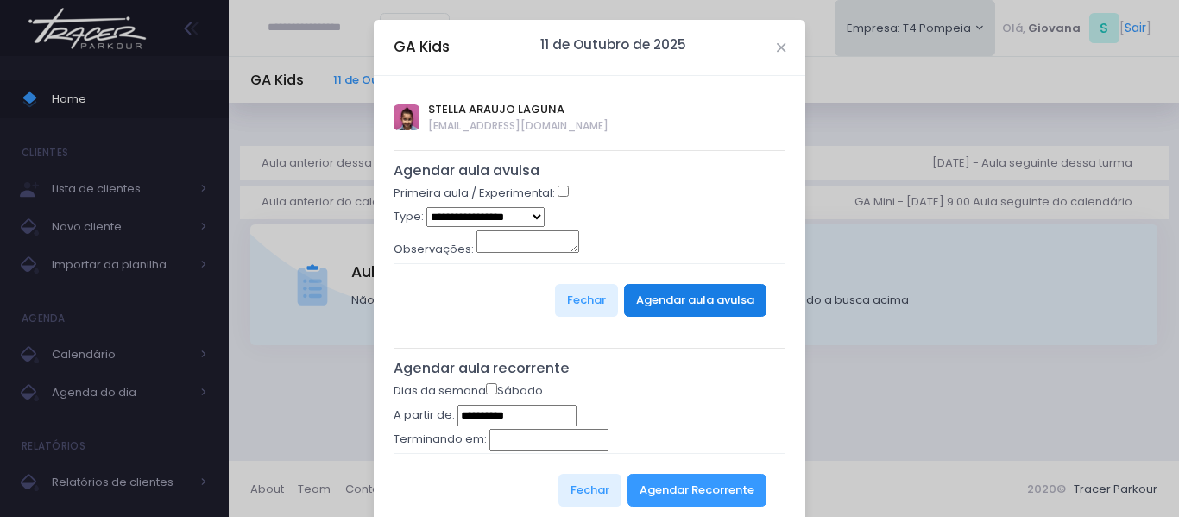
click at [720, 304] on button "Agendar aula avulsa" at bounding box center [695, 300] width 142 height 33
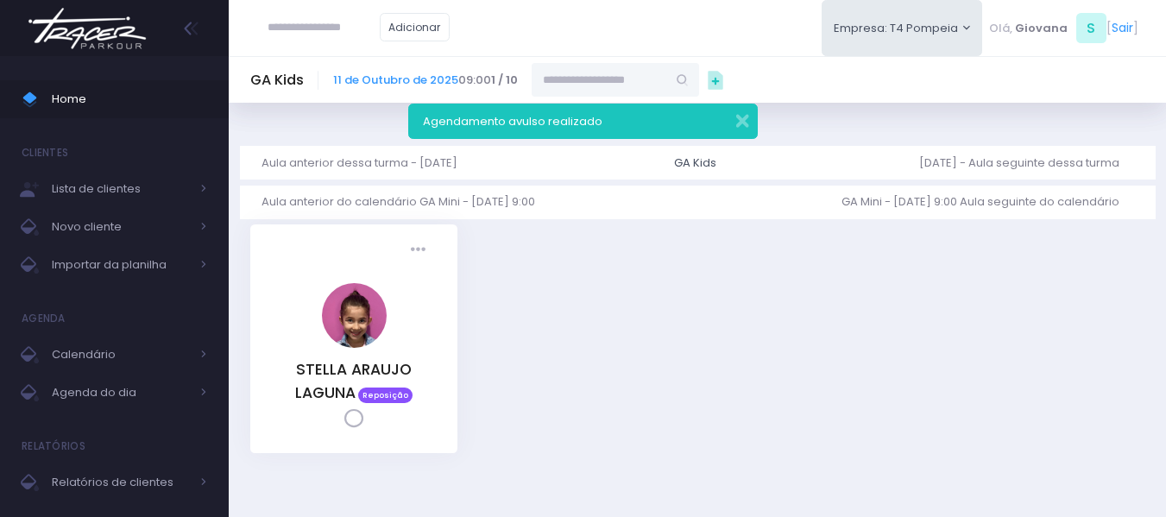
click at [752, 121] on div "Agendamento avulso realizado" at bounding box center [583, 121] width 350 height 35
click at [744, 123] on button "button" at bounding box center [731, 119] width 35 height 20
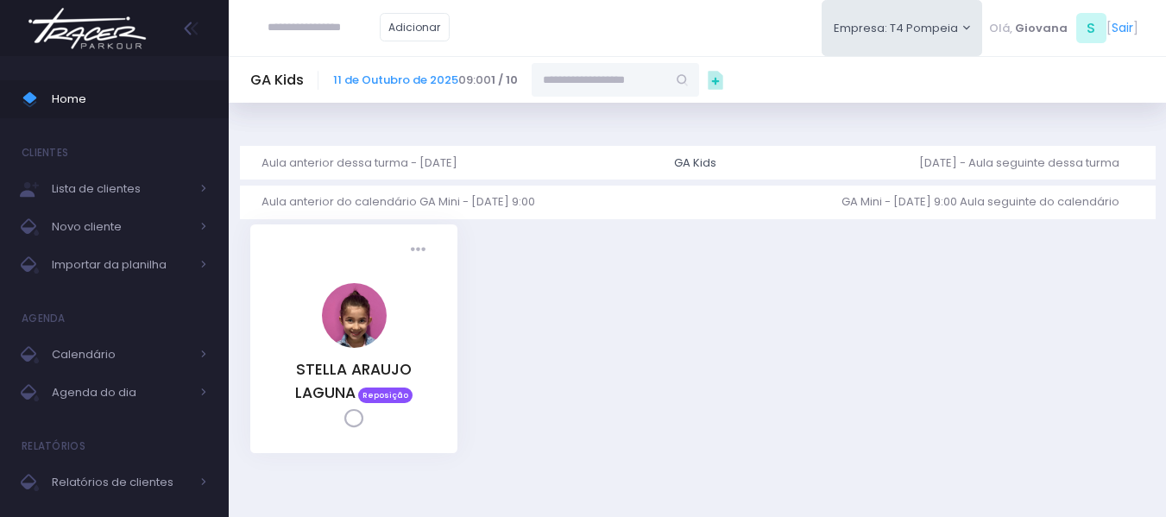
drag, startPoint x: 103, startPoint y: 91, endPoint x: 120, endPoint y: 11, distance: 81.3
click at [104, 88] on span "Home" at bounding box center [129, 99] width 155 height 22
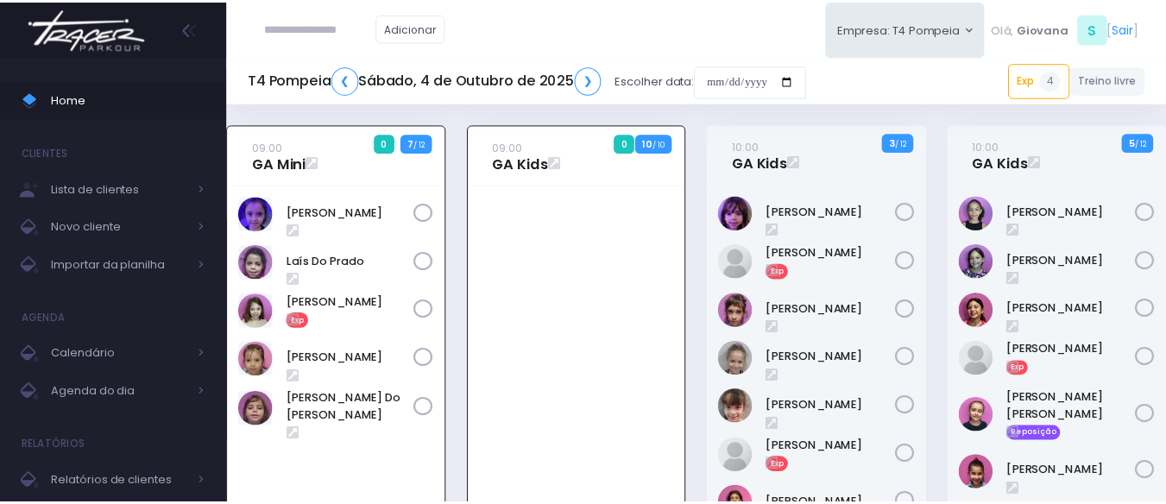
scroll to position [124, 0]
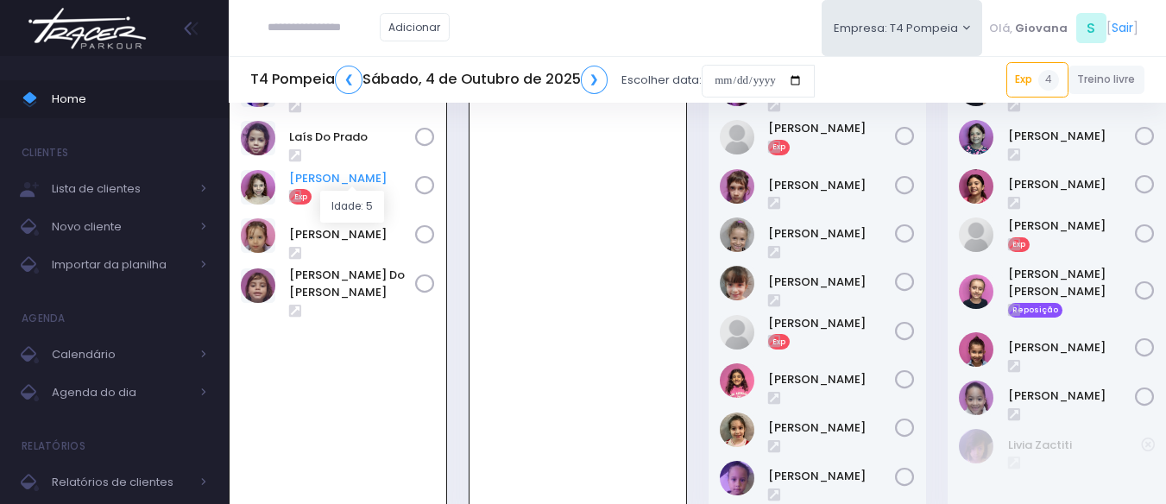
click at [326, 181] on link "[PERSON_NAME]" at bounding box center [352, 178] width 126 height 17
click at [334, 178] on link "[PERSON_NAME]" at bounding box center [352, 178] width 126 height 17
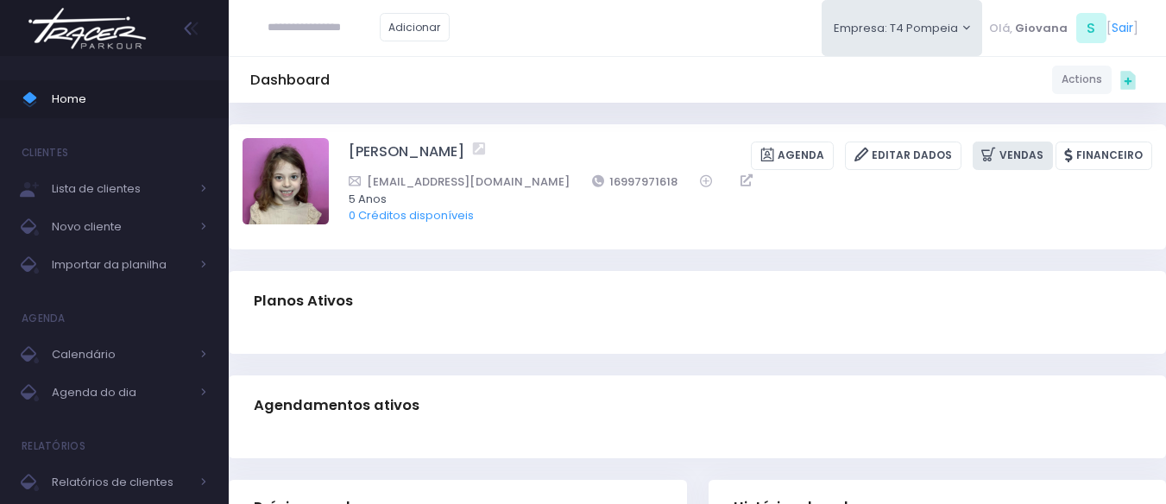
click at [1033, 154] on link "Vendas" at bounding box center [1013, 156] width 80 height 28
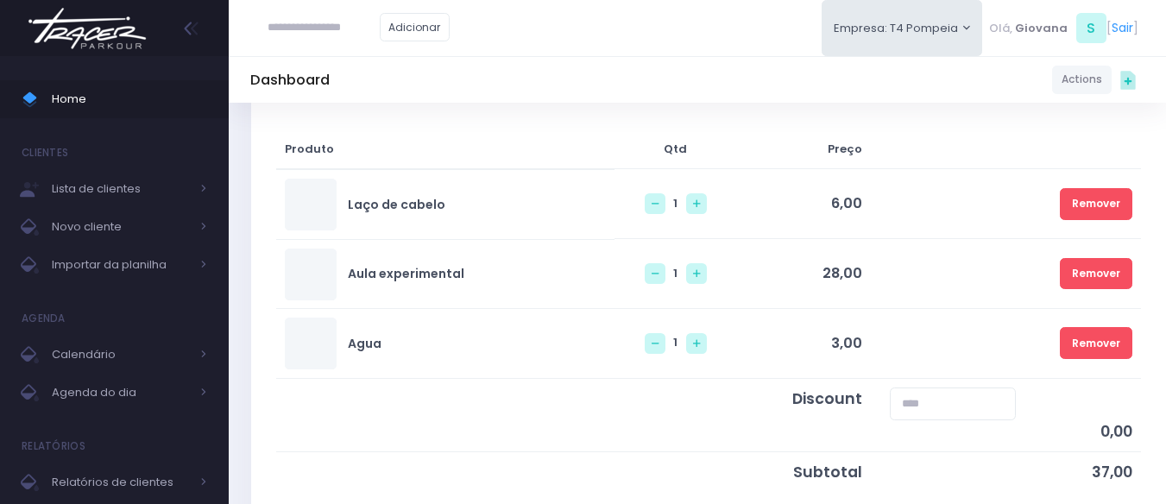
scroll to position [345, 0]
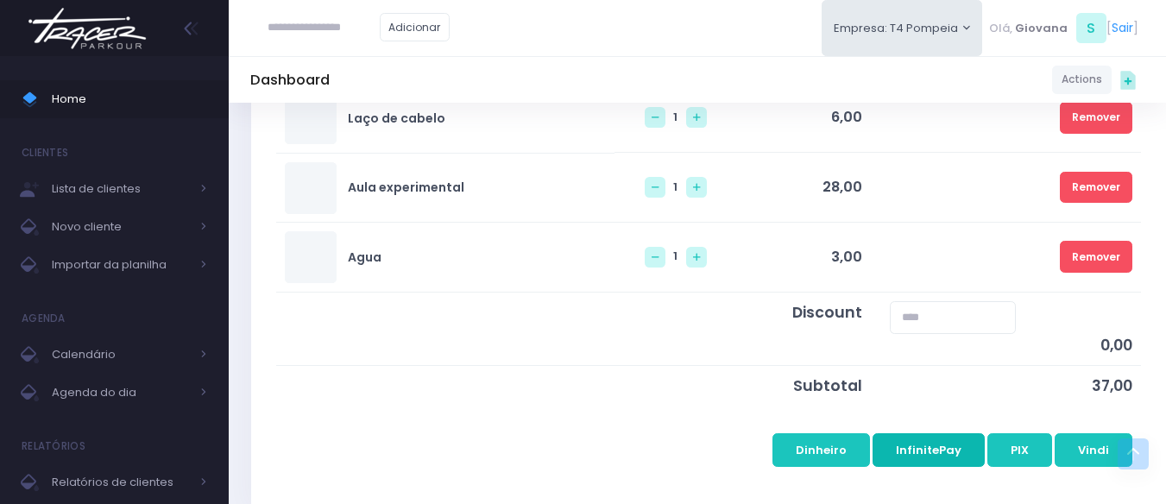
click at [943, 451] on button "InfinitePay" at bounding box center [929, 449] width 112 height 33
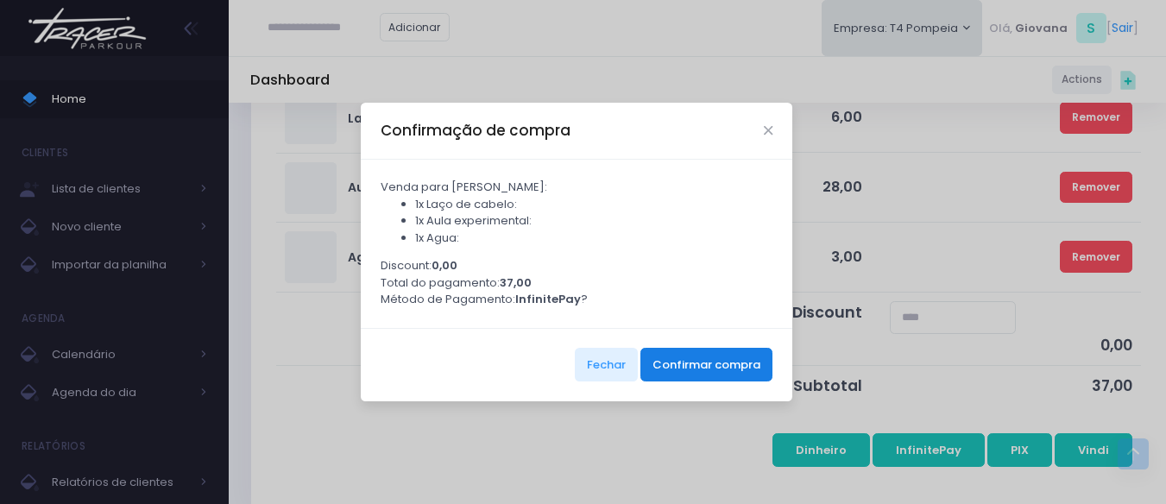
click at [720, 365] on button "Confirmar compra" at bounding box center [706, 364] width 132 height 33
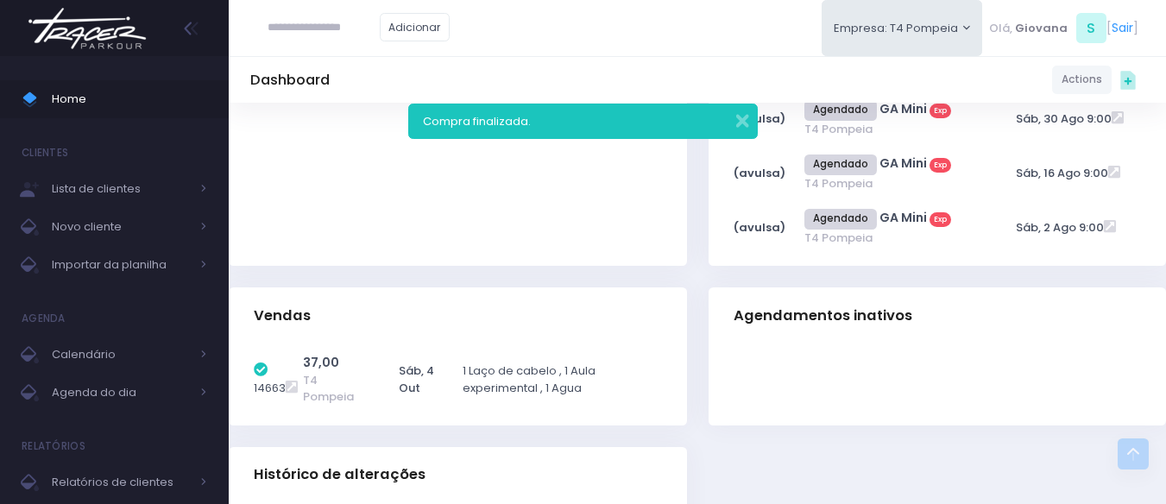
scroll to position [413, 0]
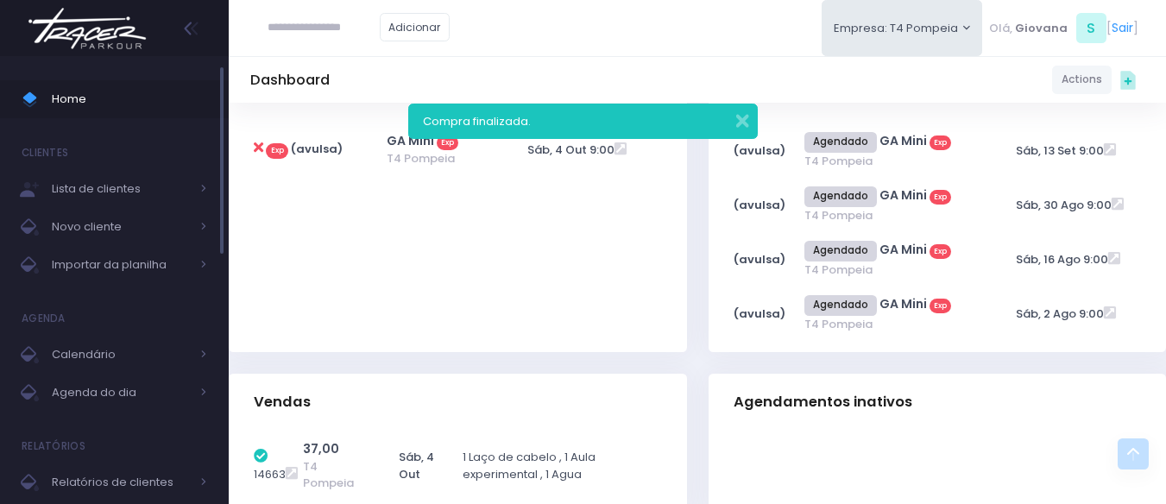
click at [82, 96] on span "Home" at bounding box center [129, 99] width 155 height 22
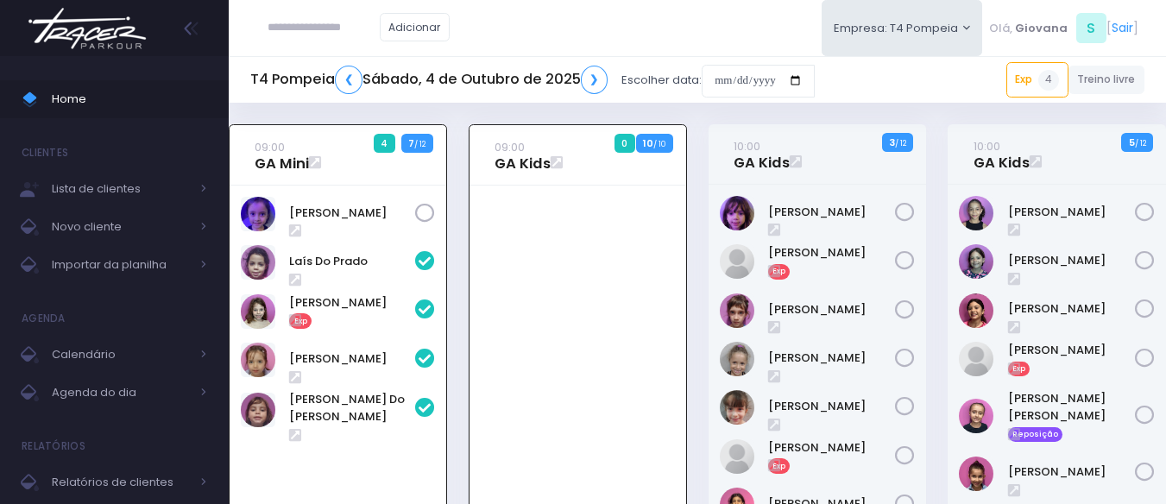
click at [312, 28] on input "text" at bounding box center [324, 27] width 112 height 33
type input "******"
type input "**********"
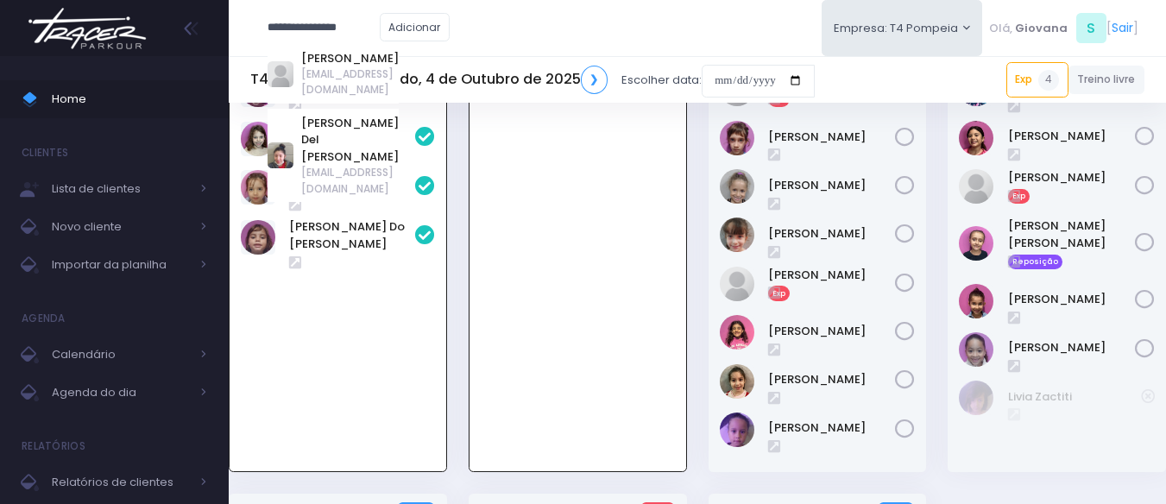
scroll to position [86, 0]
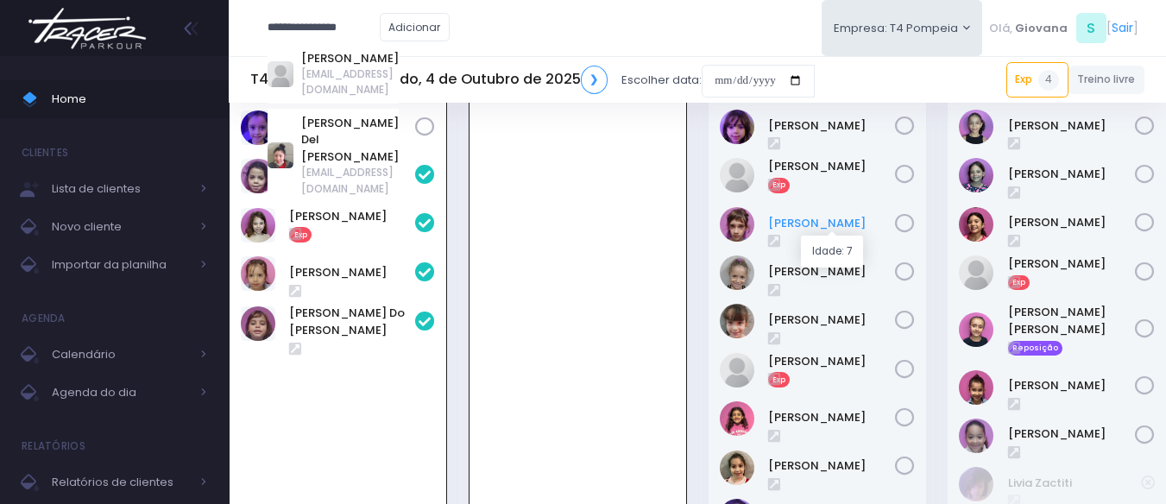
type input "******"
click at [834, 221] on link "[PERSON_NAME]" at bounding box center [832, 223] width 128 height 17
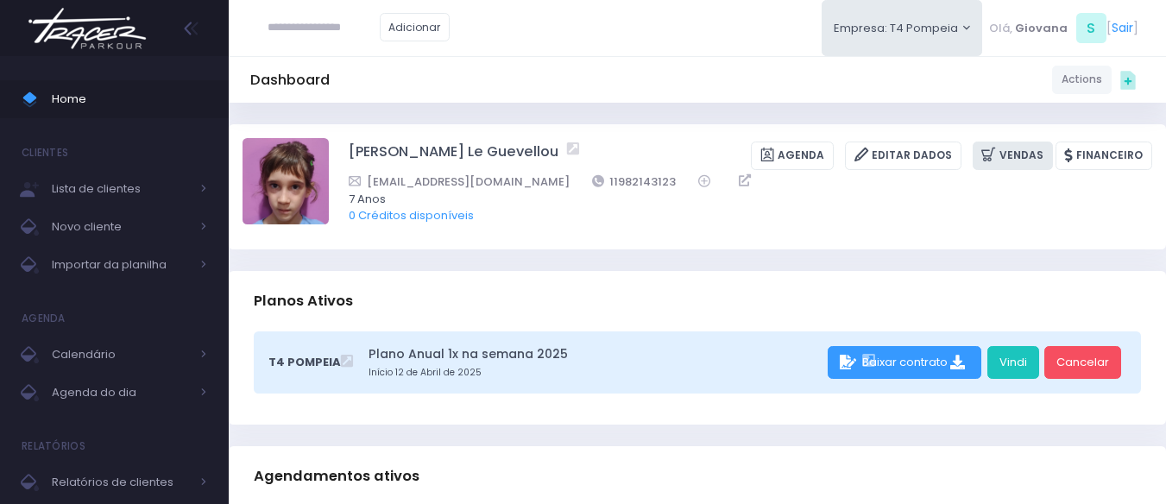
click at [1013, 154] on link "Vendas" at bounding box center [1013, 156] width 80 height 28
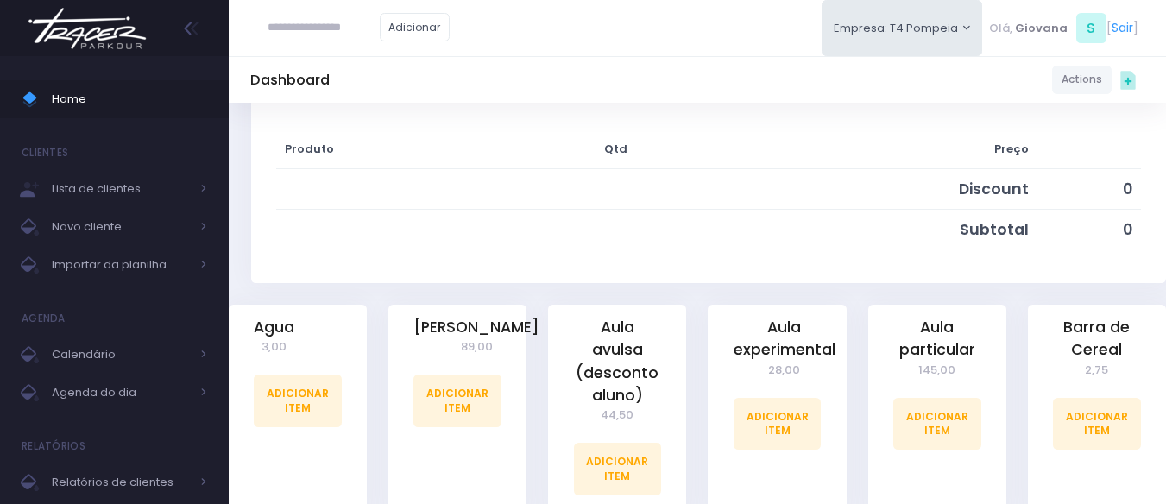
scroll to position [345, 0]
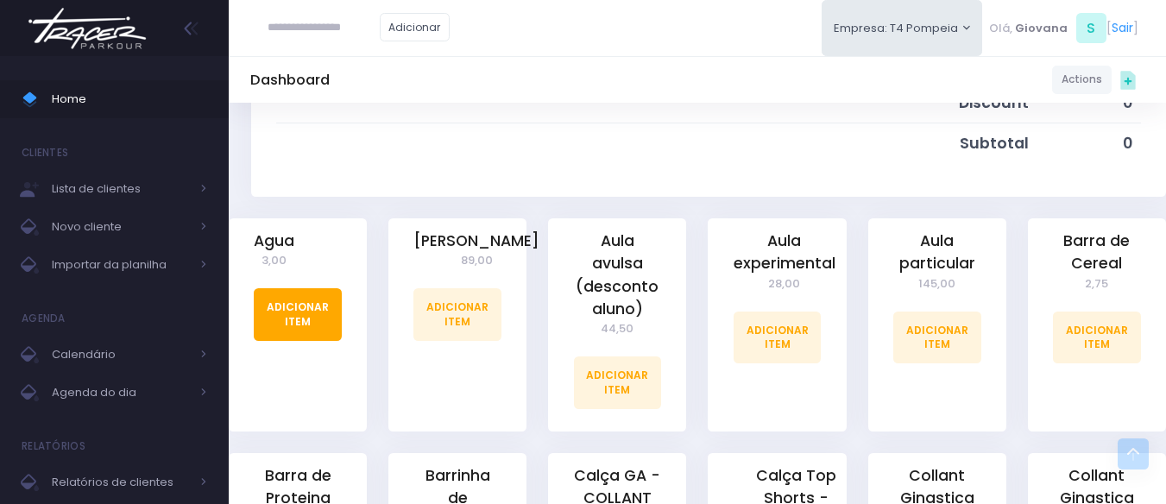
click at [310, 325] on link "Adicionar Item" at bounding box center [298, 314] width 88 height 52
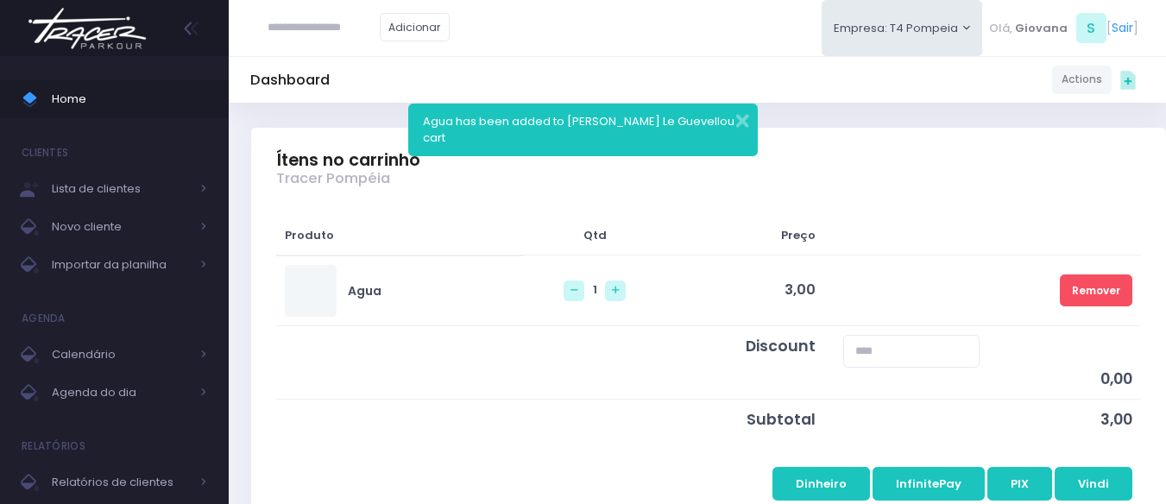
scroll to position [259, 0]
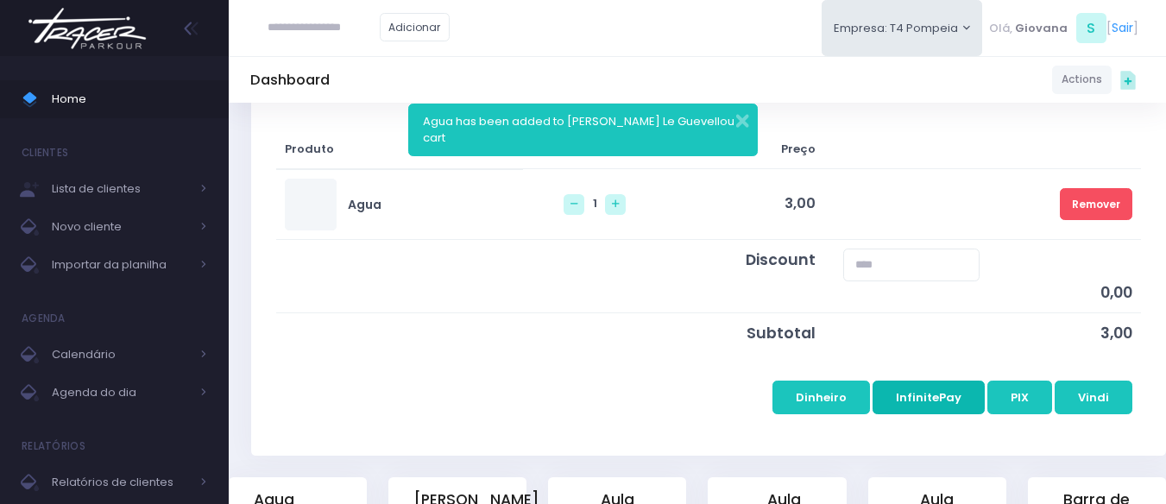
click at [952, 402] on button "InfinitePay" at bounding box center [929, 397] width 112 height 33
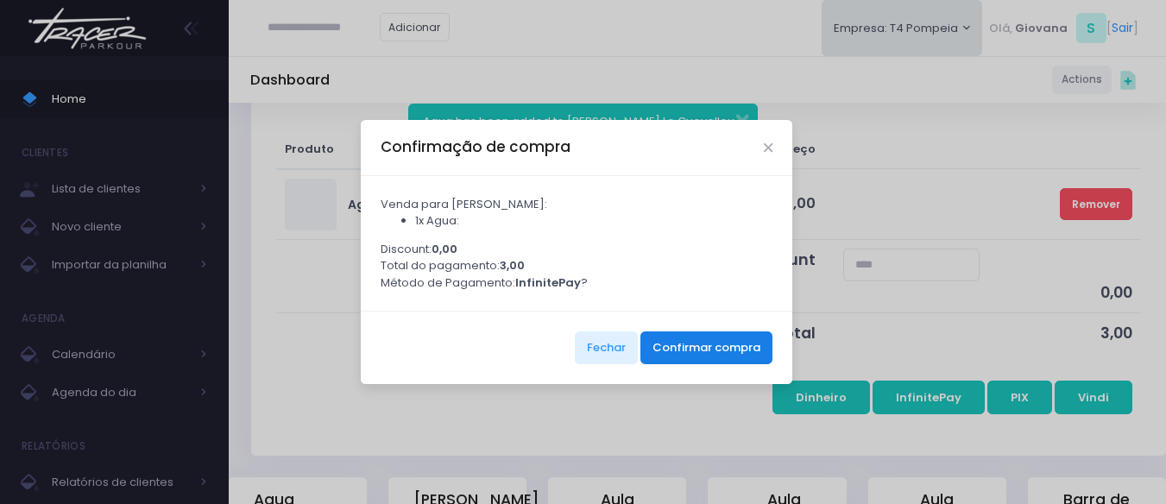
click at [738, 349] on button "Confirmar compra" at bounding box center [706, 347] width 132 height 33
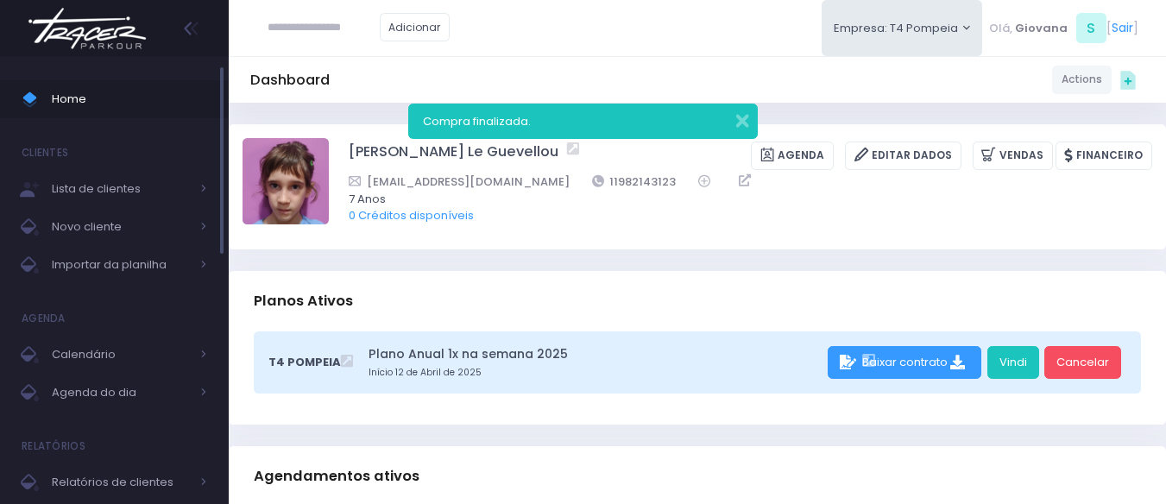
click at [85, 91] on span "Home" at bounding box center [129, 99] width 155 height 22
